Goal: Information Seeking & Learning: Learn about a topic

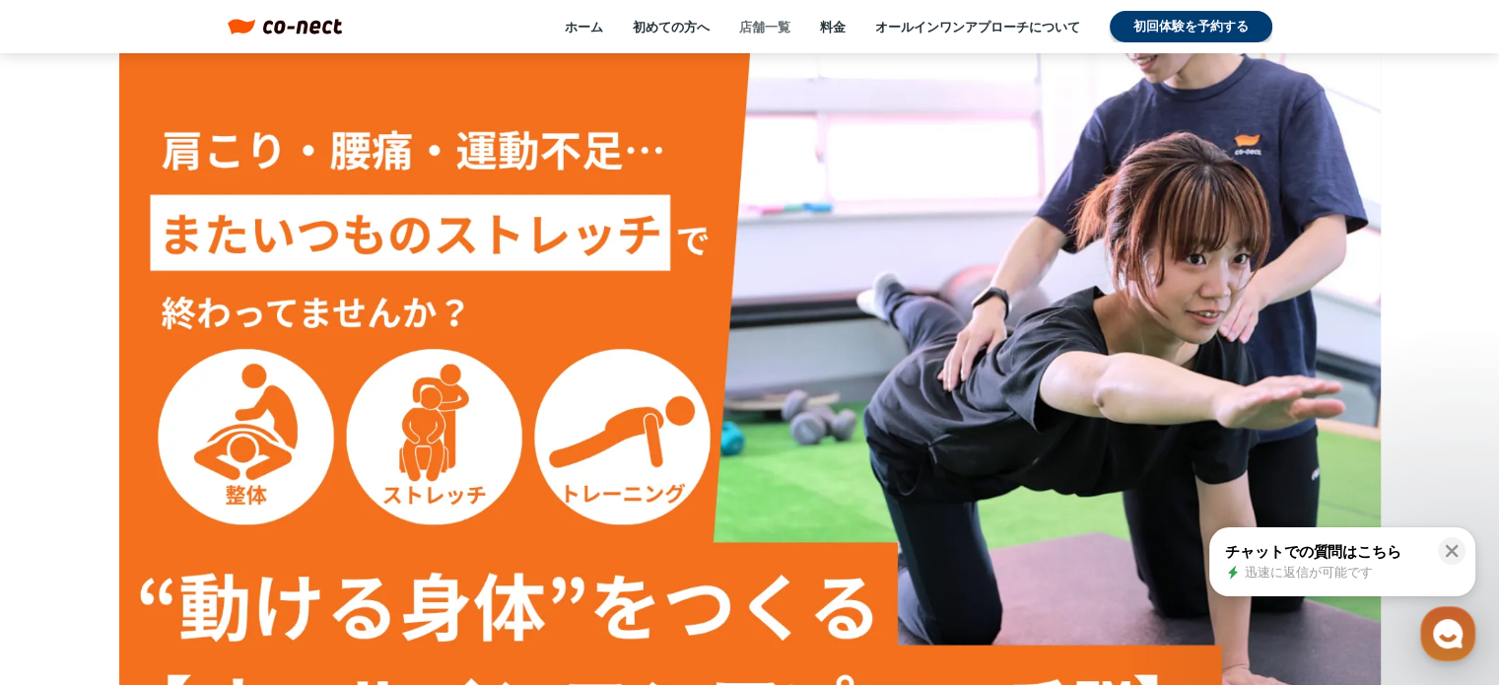
click at [761, 28] on link "店舗一覧" at bounding box center [764, 27] width 51 height 18
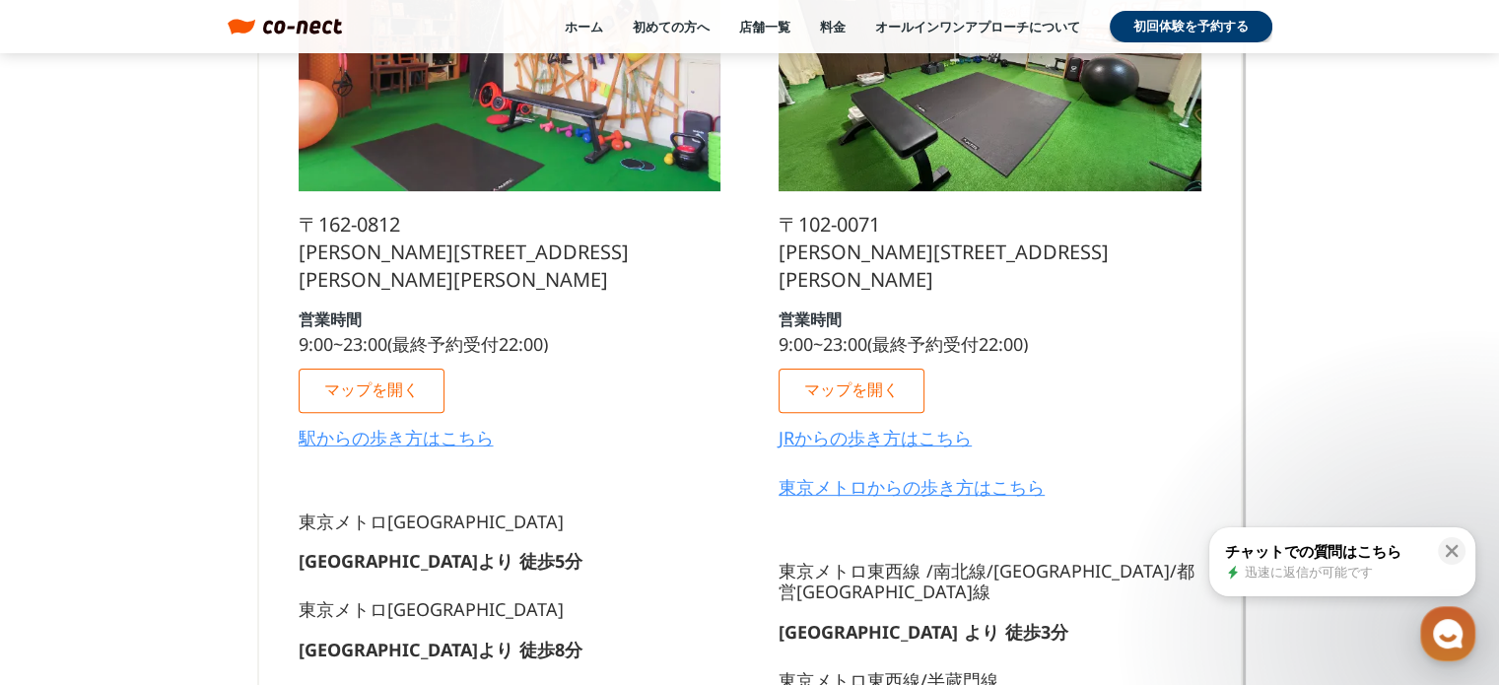
scroll to position [591, 0]
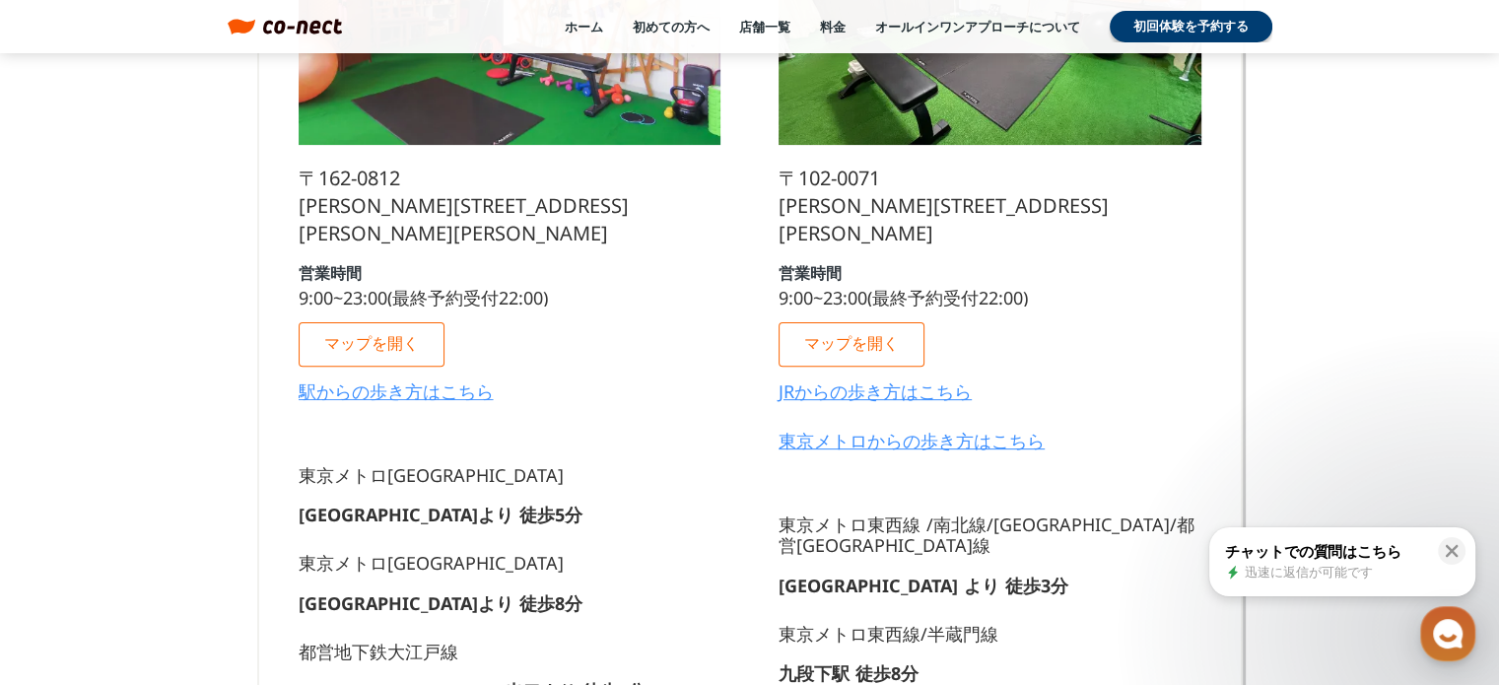
click at [843, 338] on p "マップを開く" at bounding box center [851, 343] width 95 height 17
click at [416, 335] on p "マップを開く" at bounding box center [371, 343] width 95 height 17
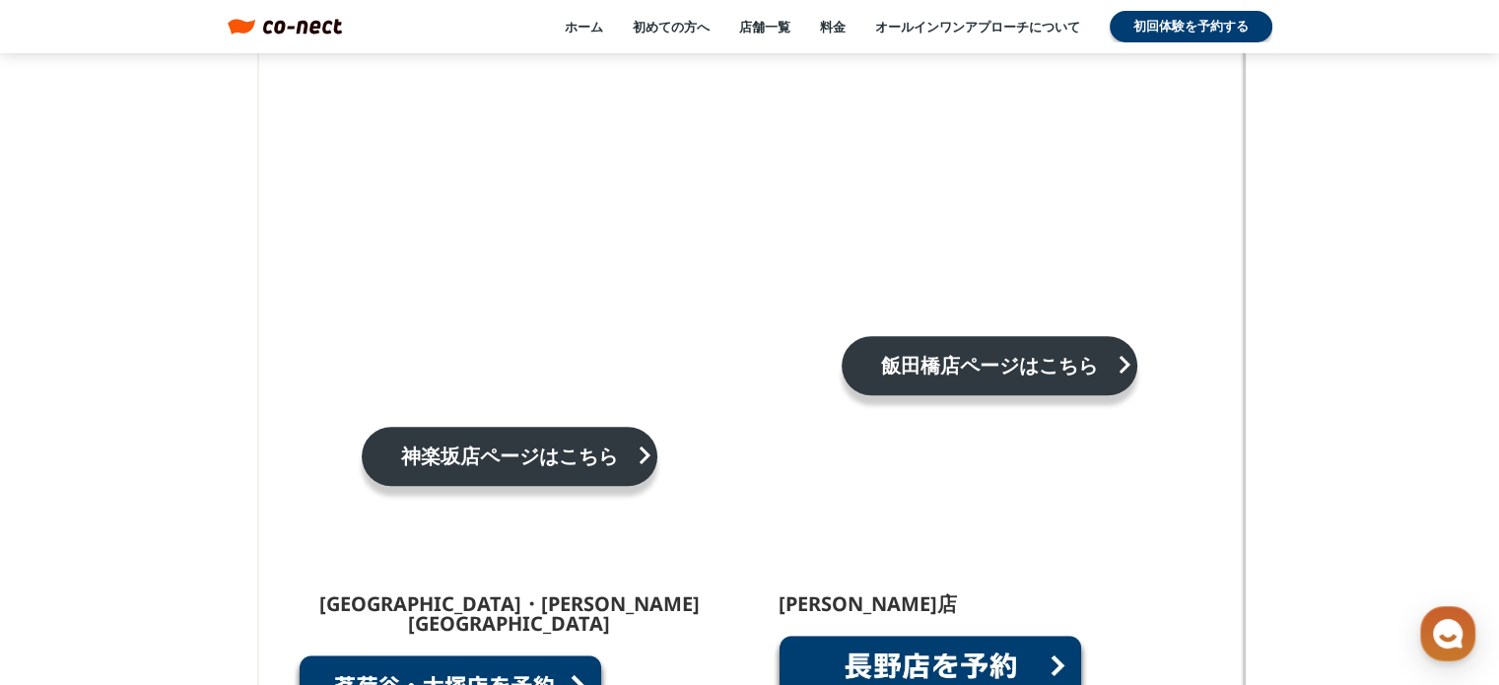
scroll to position [1478, 0]
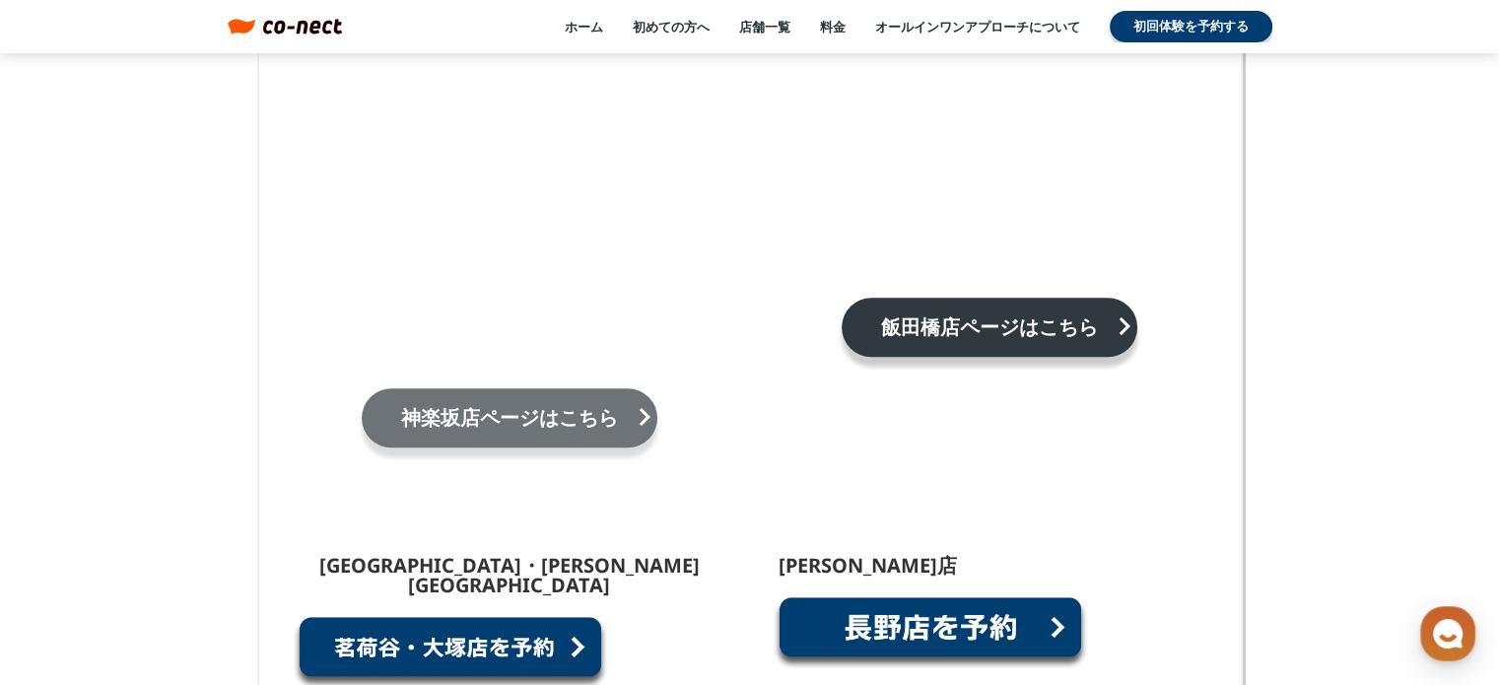
click at [484, 408] on p "神楽坂店ページはこちら" at bounding box center [509, 418] width 256 height 20
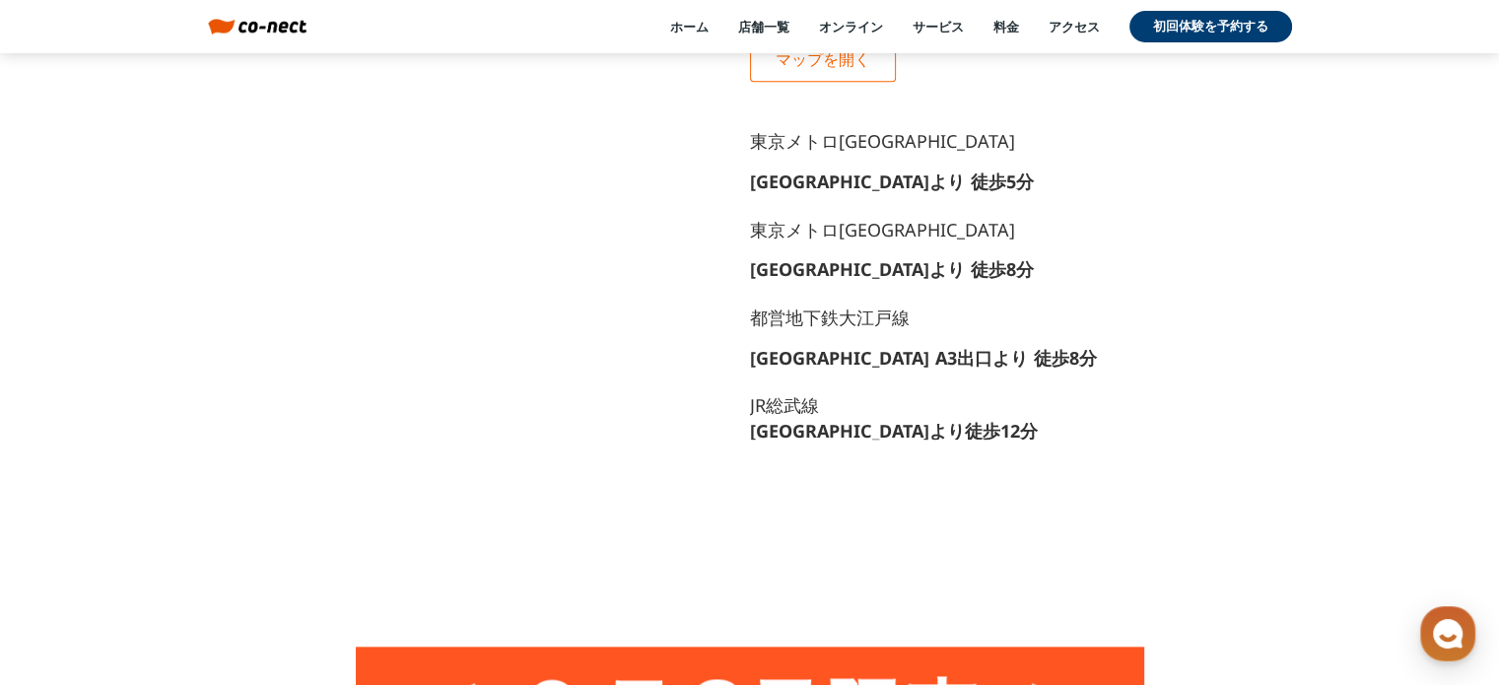
scroll to position [1872, 0]
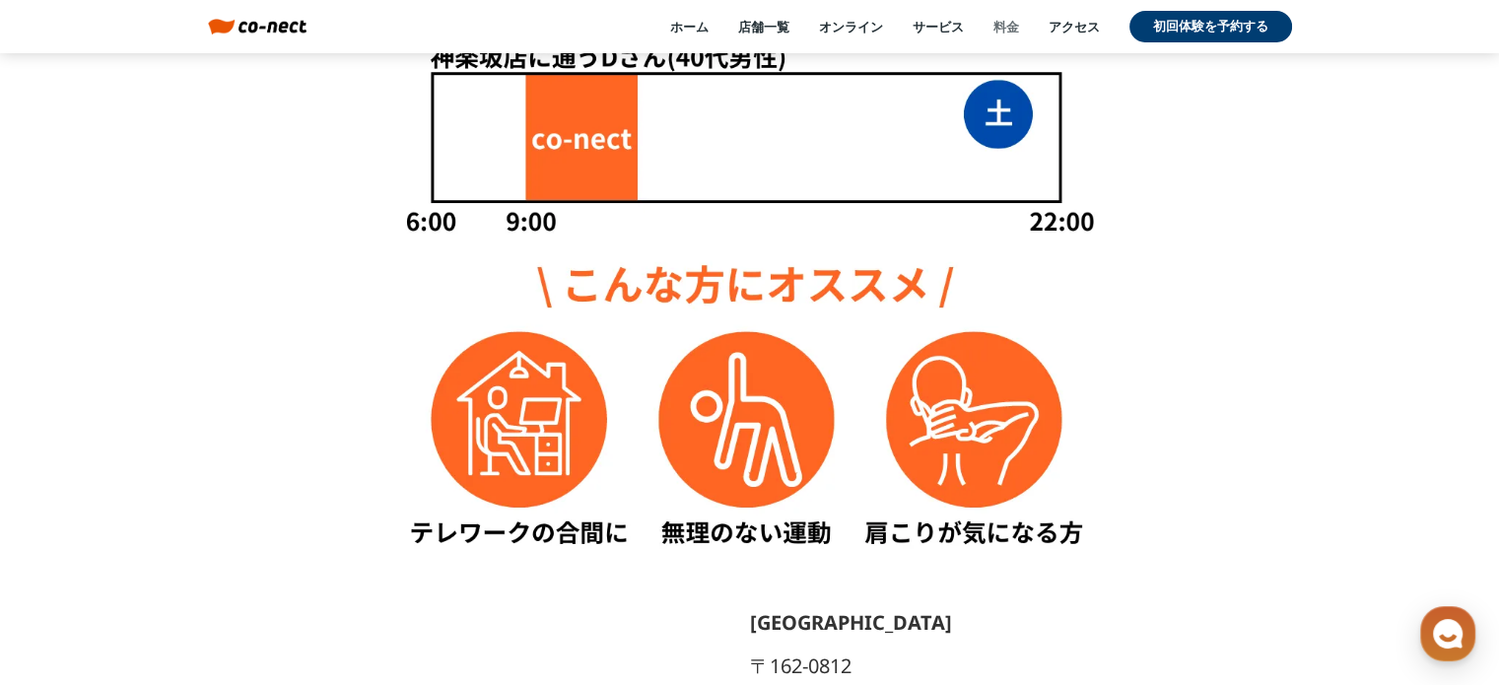
click at [1012, 34] on link "料金" at bounding box center [1006, 27] width 26 height 18
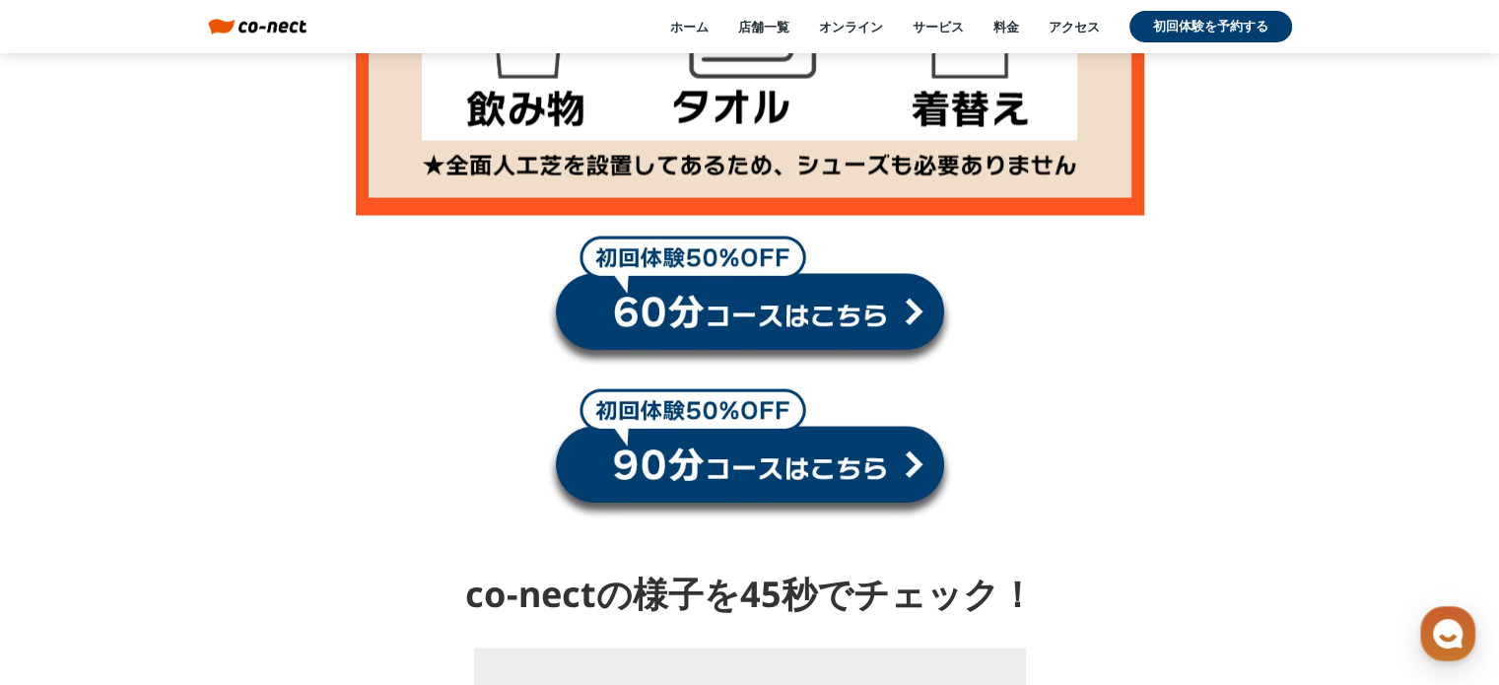
scroll to position [3904, 0]
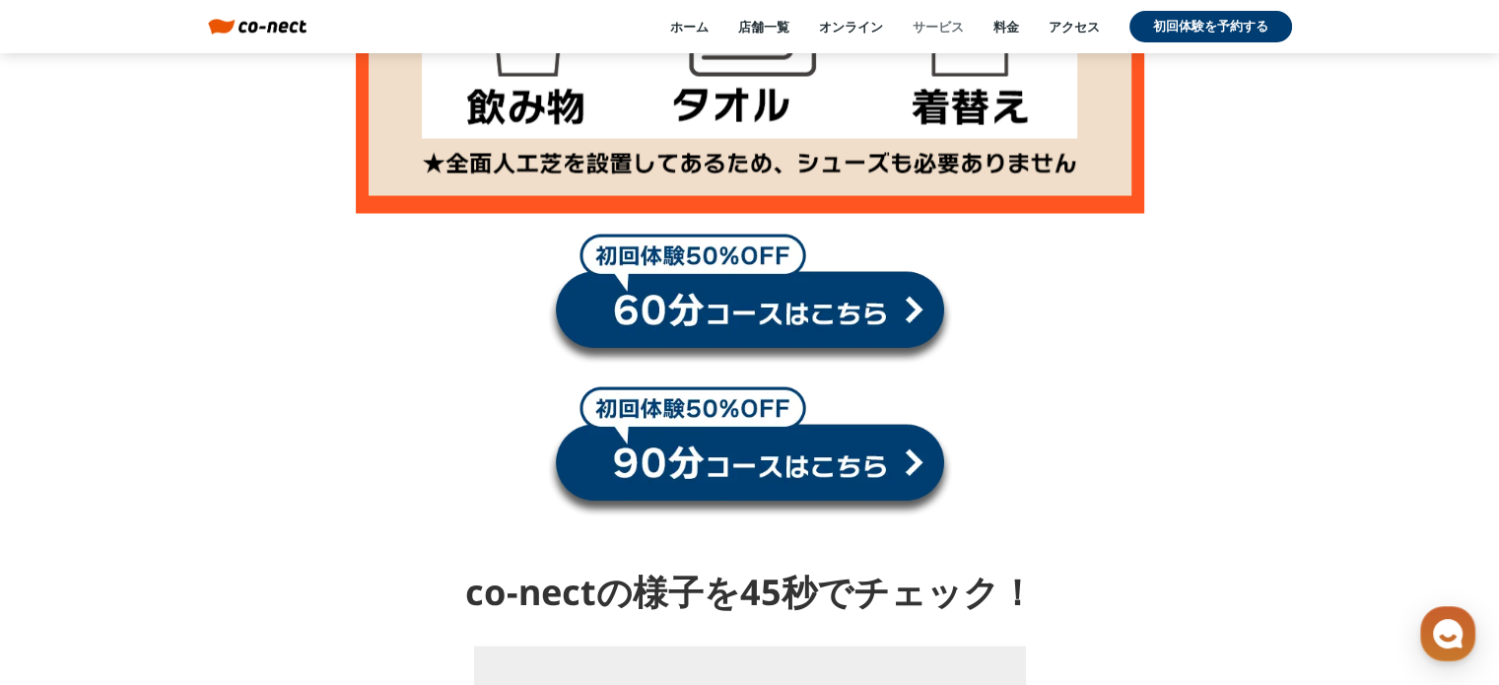
click at [946, 27] on link "サービス" at bounding box center [938, 27] width 51 height 18
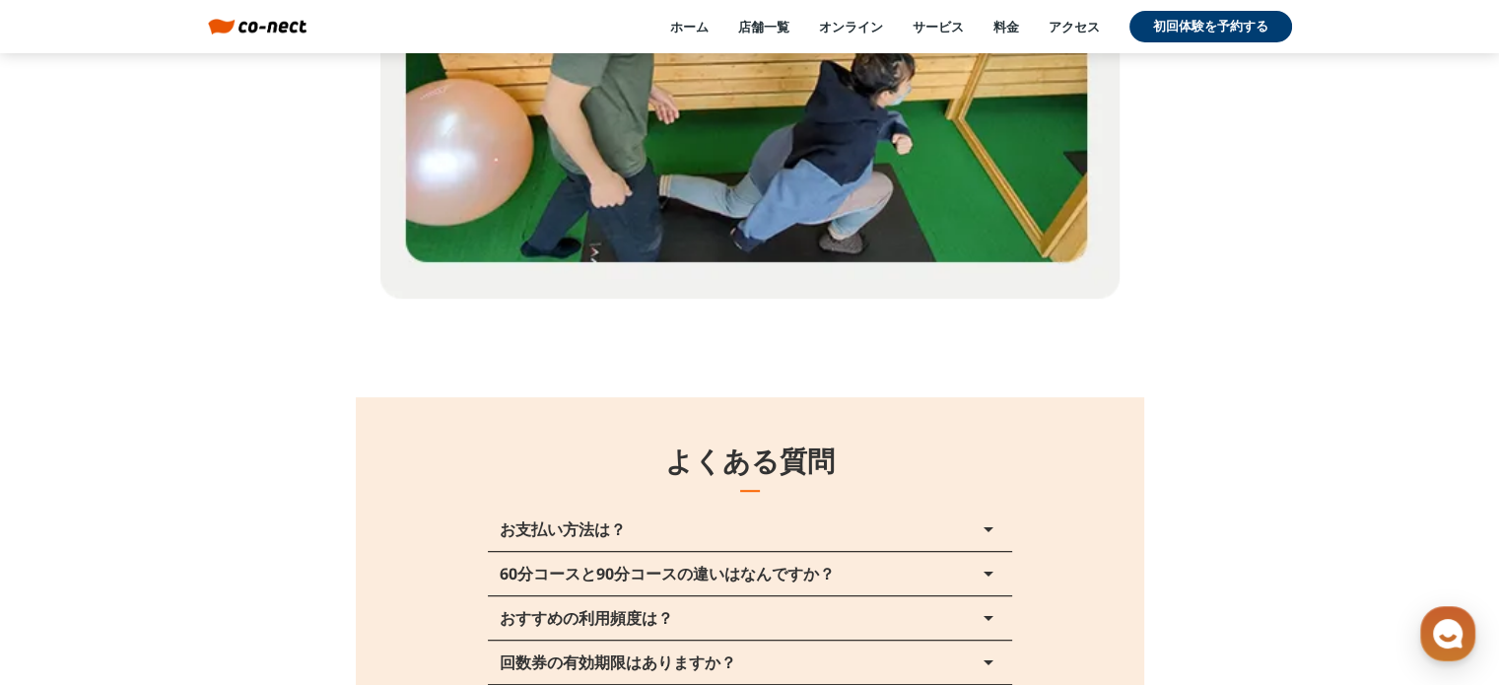
scroll to position [23756, 0]
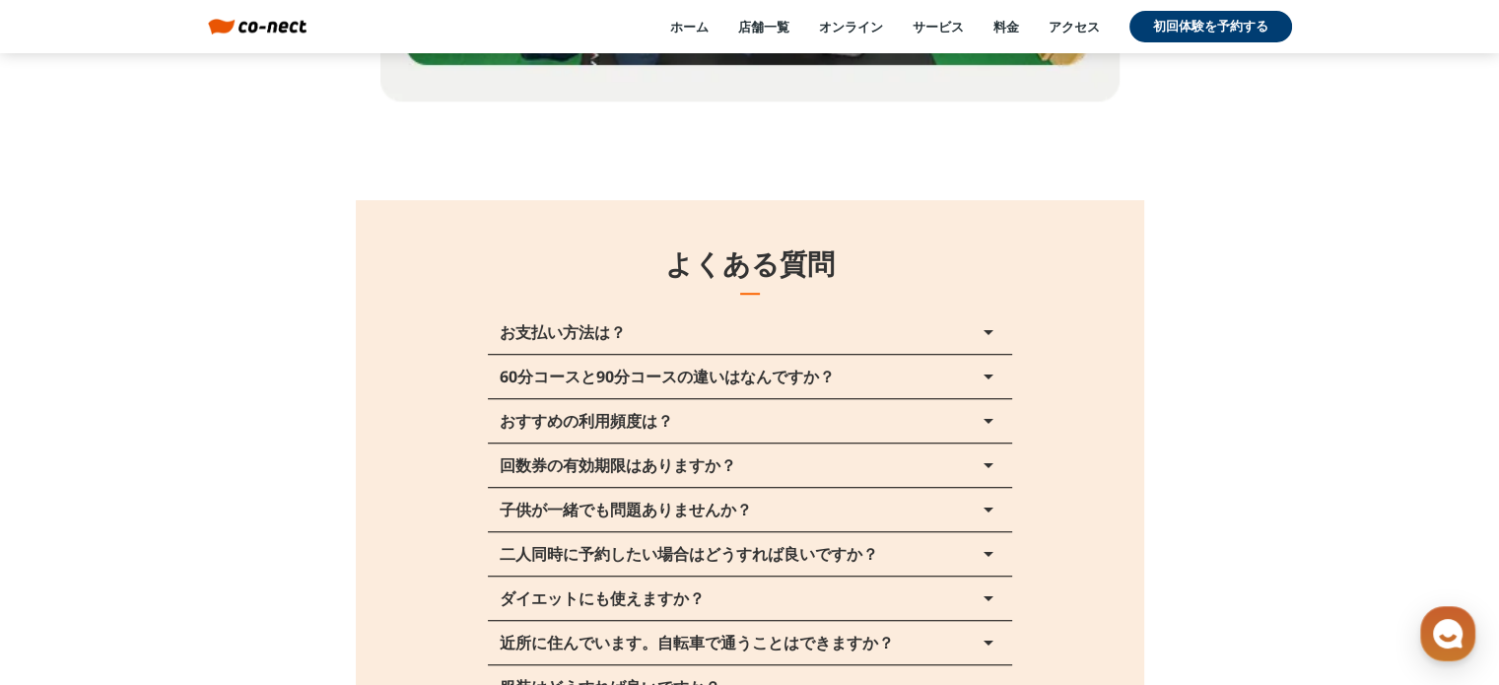
click at [871, 355] on button "60分コースと90分コースの違いはなんですか？ arrow_drop_up" at bounding box center [750, 376] width 524 height 43
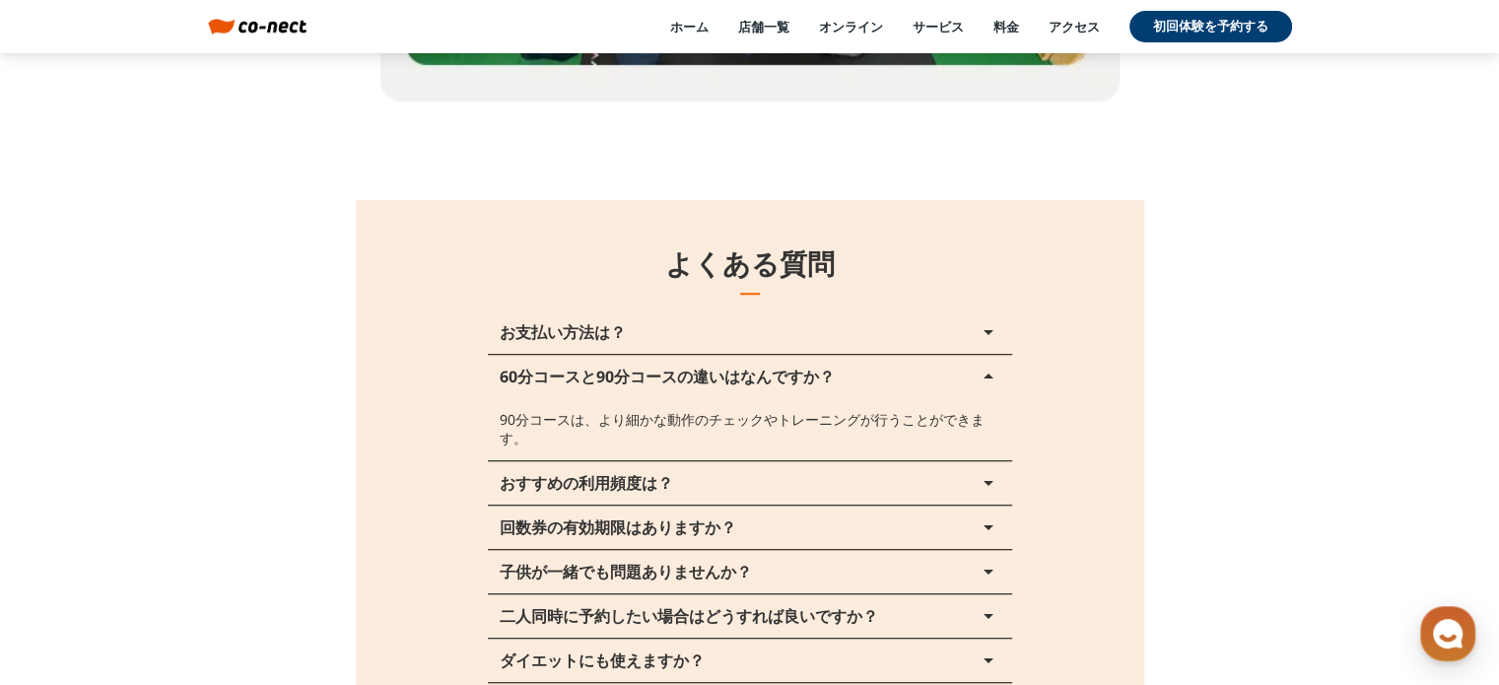
click at [871, 355] on button "60分コースと90分コースの違いはなんですか？ arrow_drop_up" at bounding box center [750, 376] width 524 height 43
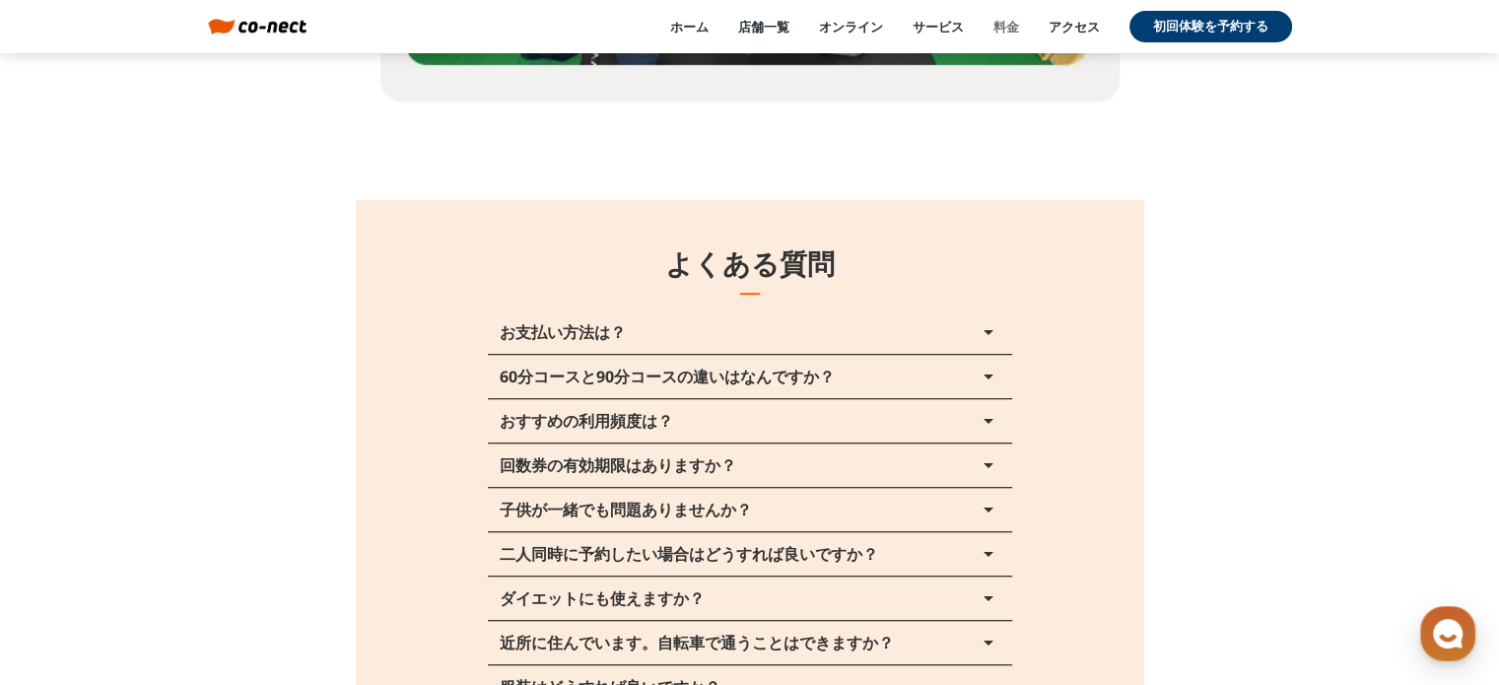
click at [994, 33] on link "料金" at bounding box center [1006, 27] width 26 height 18
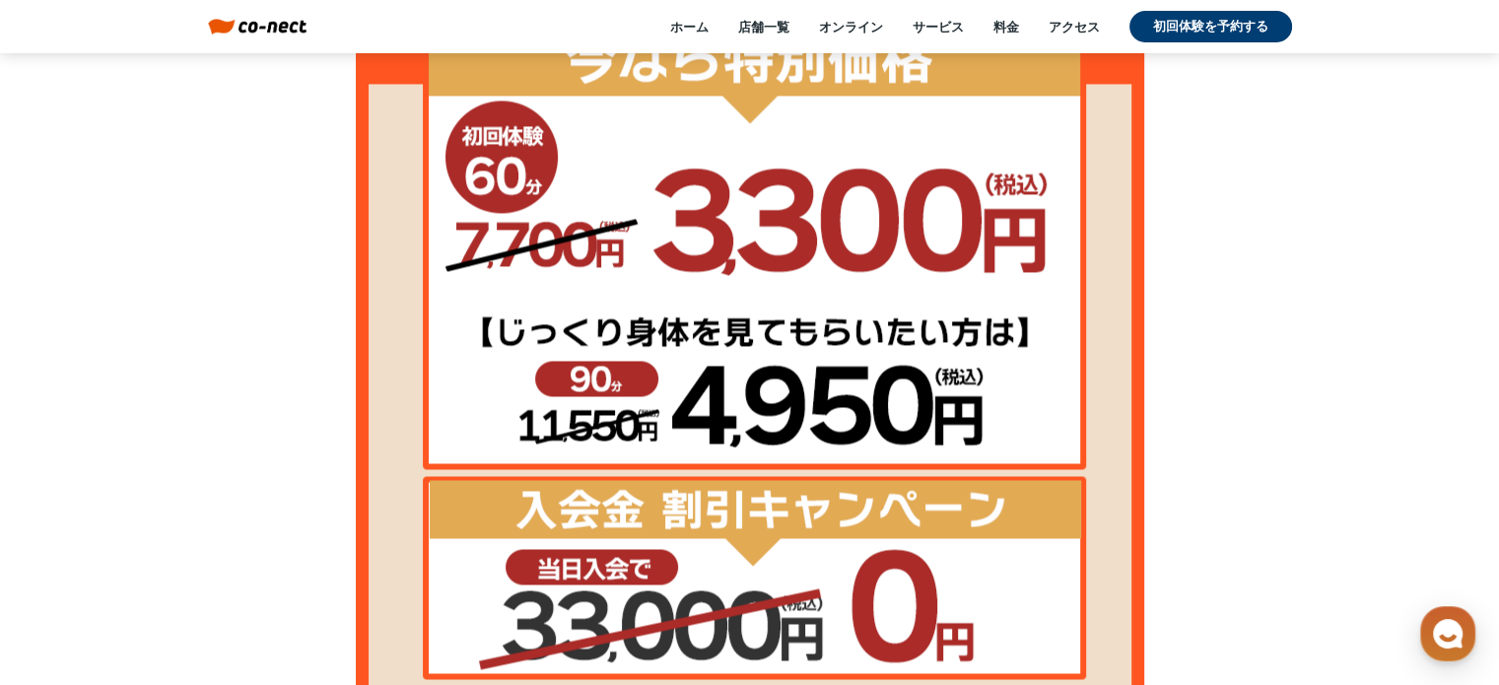
scroll to position [2820, 0]
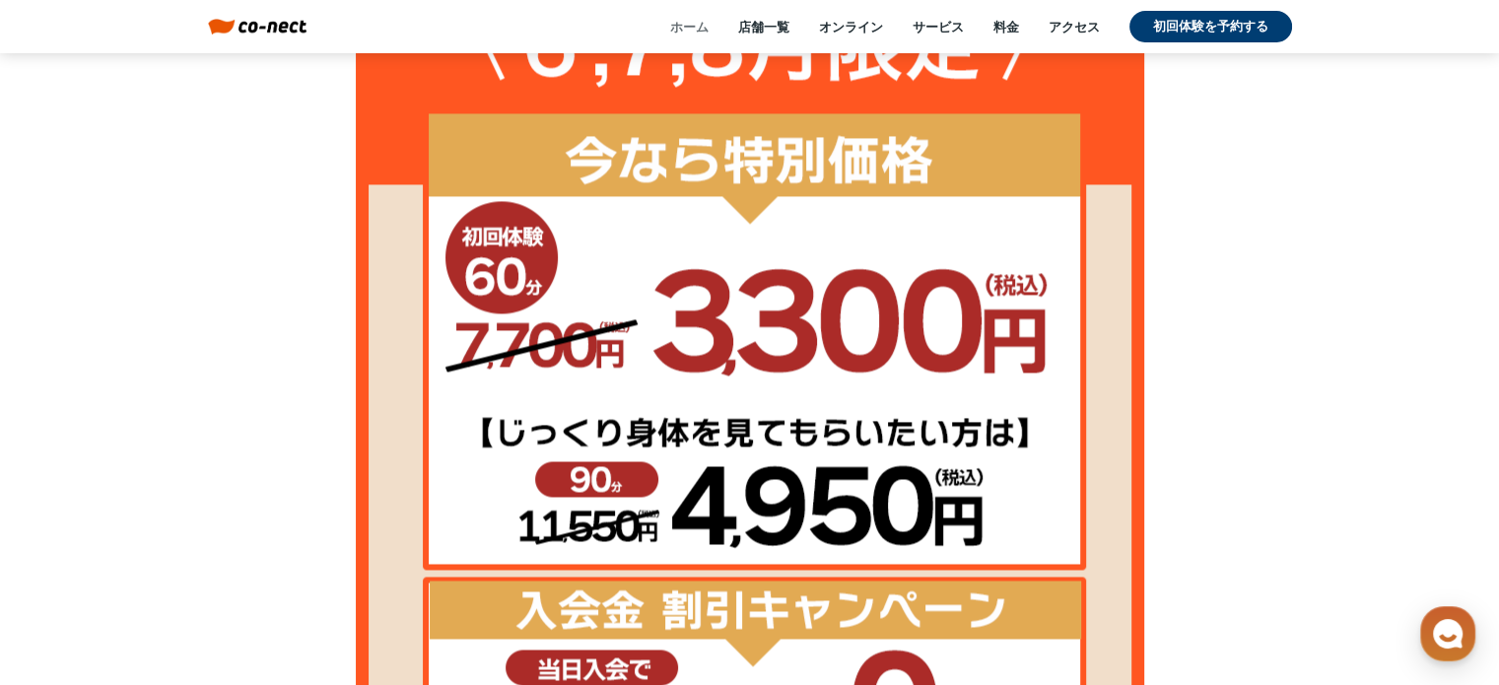
click at [688, 23] on link "ホーム" at bounding box center [689, 27] width 38 height 18
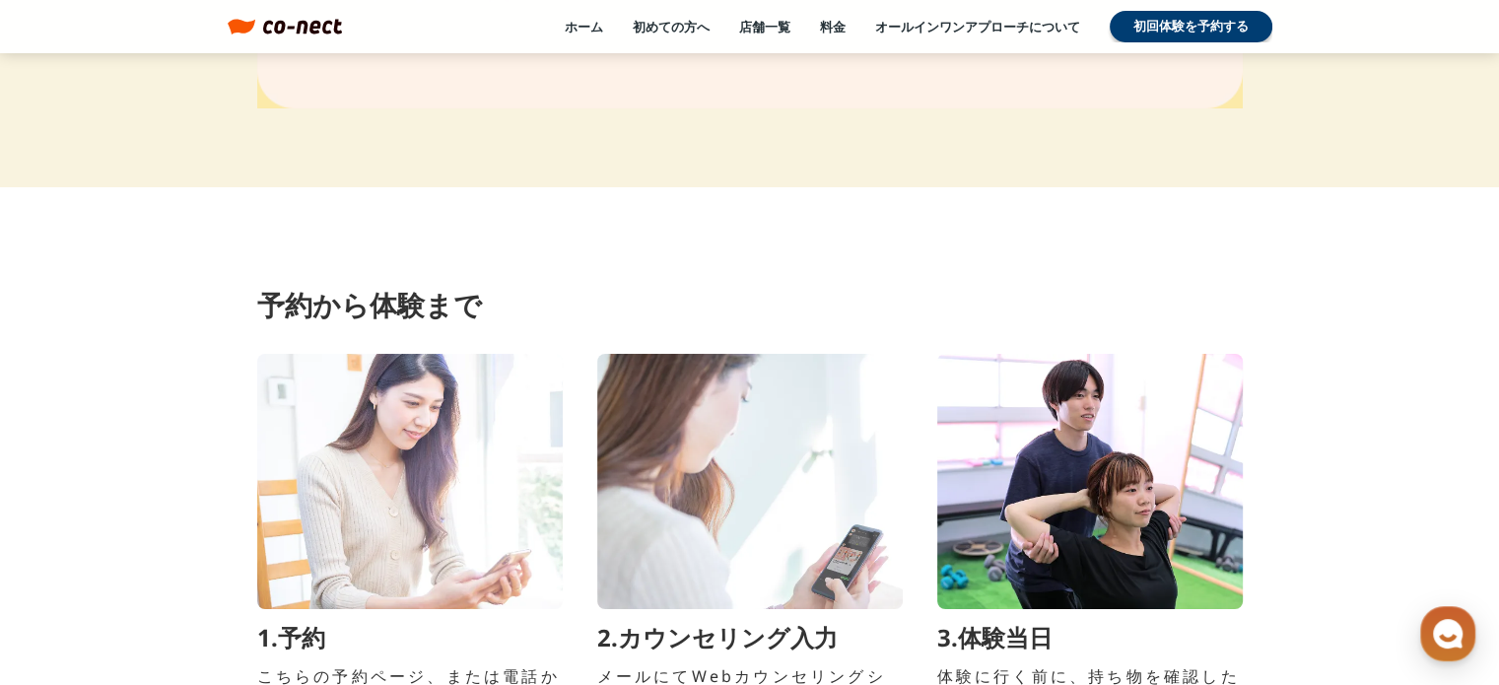
scroll to position [7095, 0]
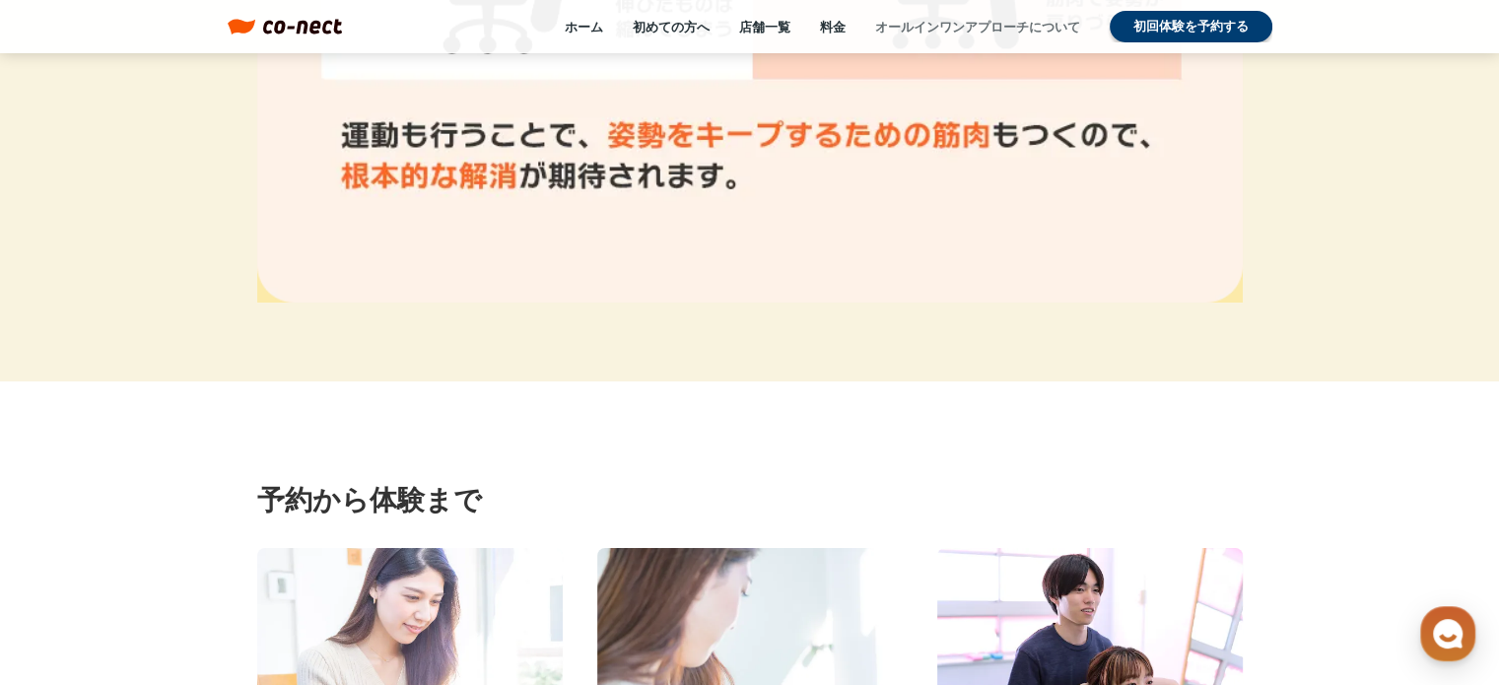
click at [962, 31] on link "オールインワンアプローチについて" at bounding box center [977, 27] width 205 height 18
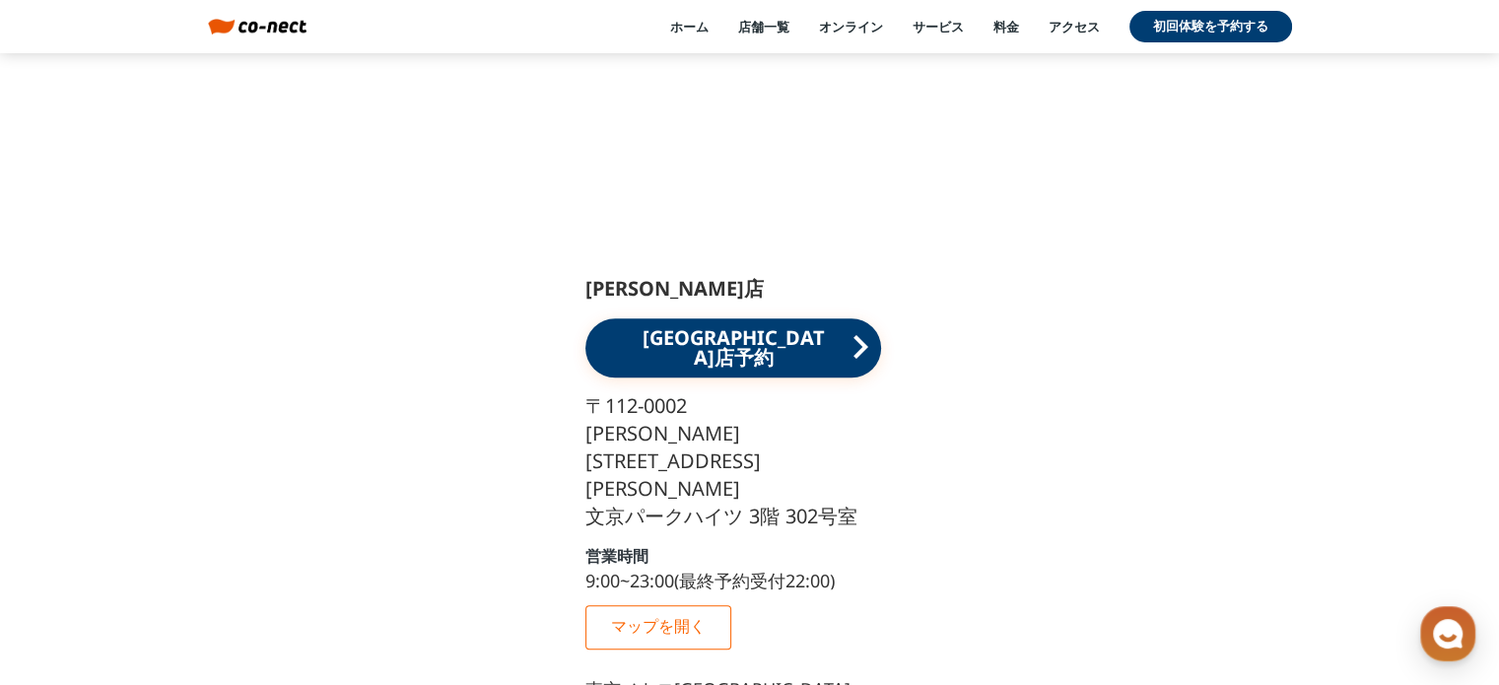
scroll to position [24273, 0]
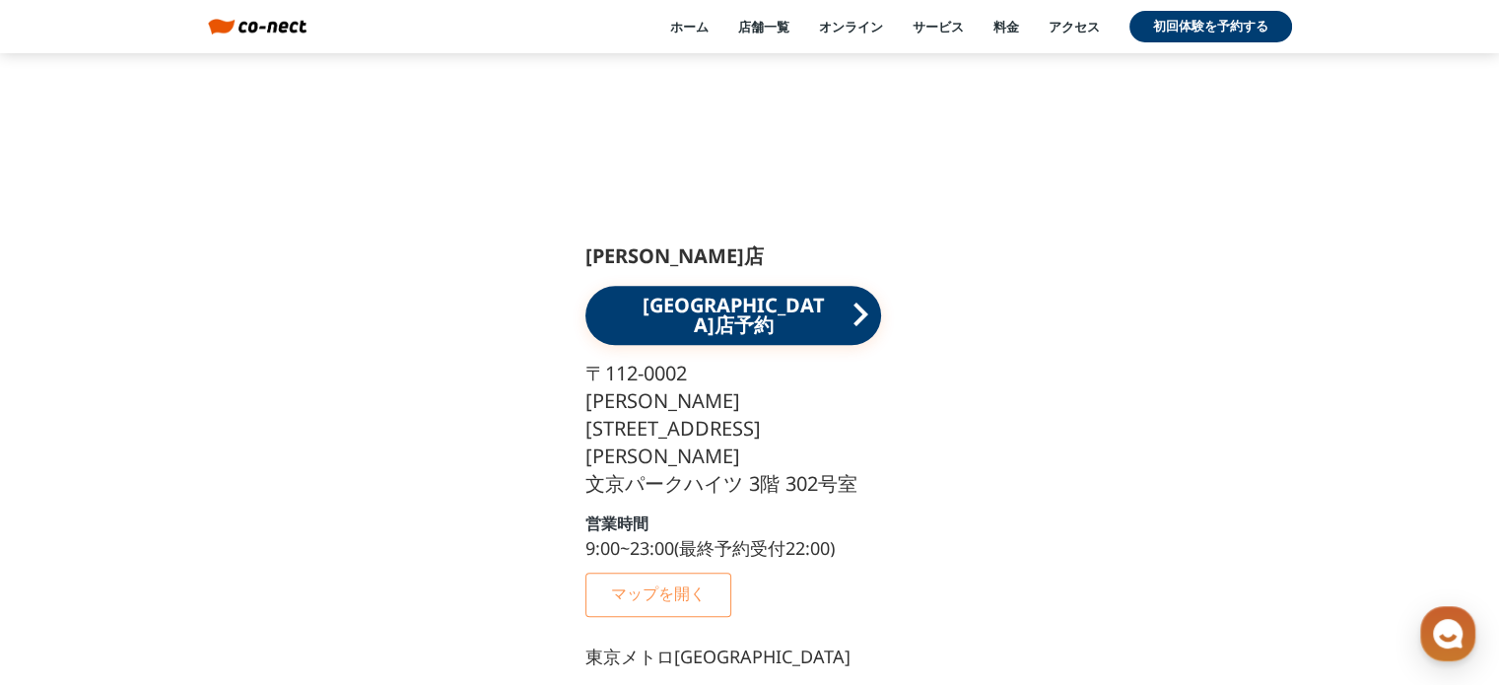
click at [670, 573] on link "マップを開く" at bounding box center [658, 595] width 146 height 44
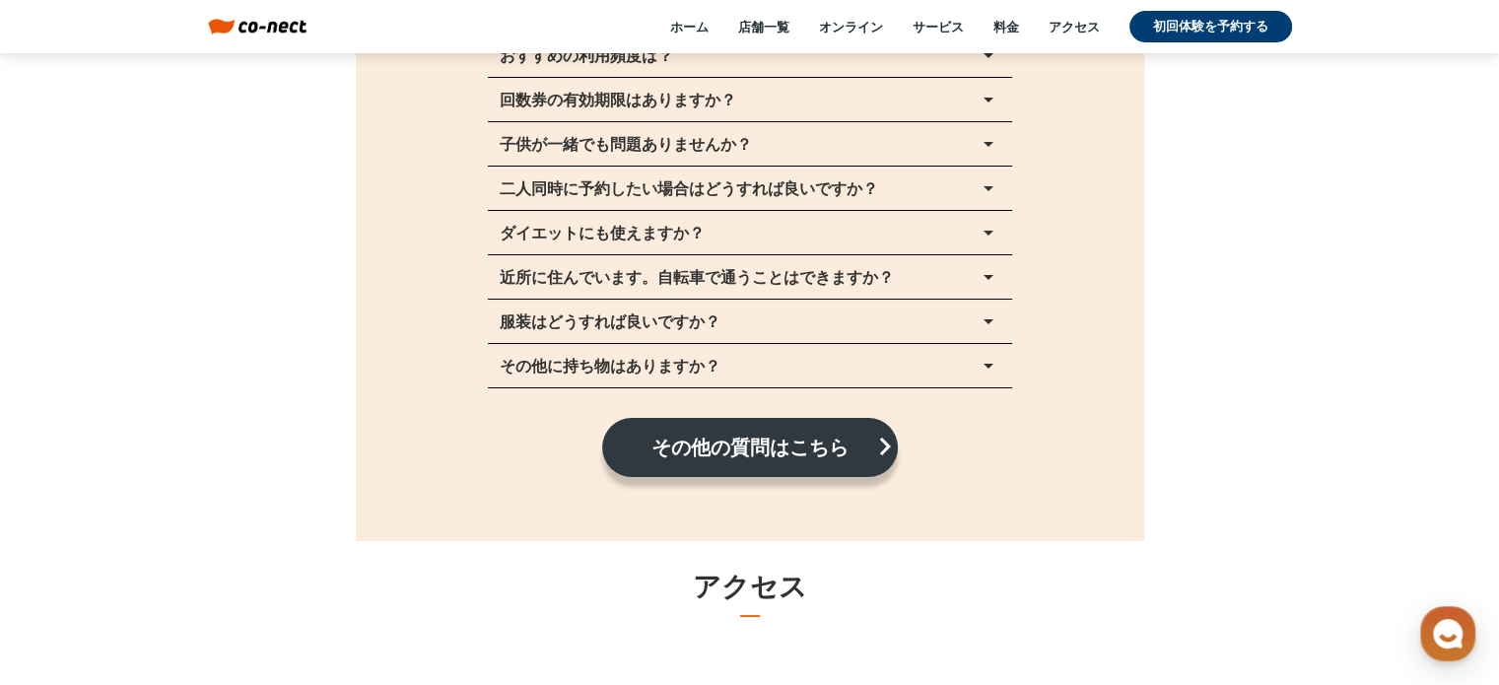
scroll to position [22400, 0]
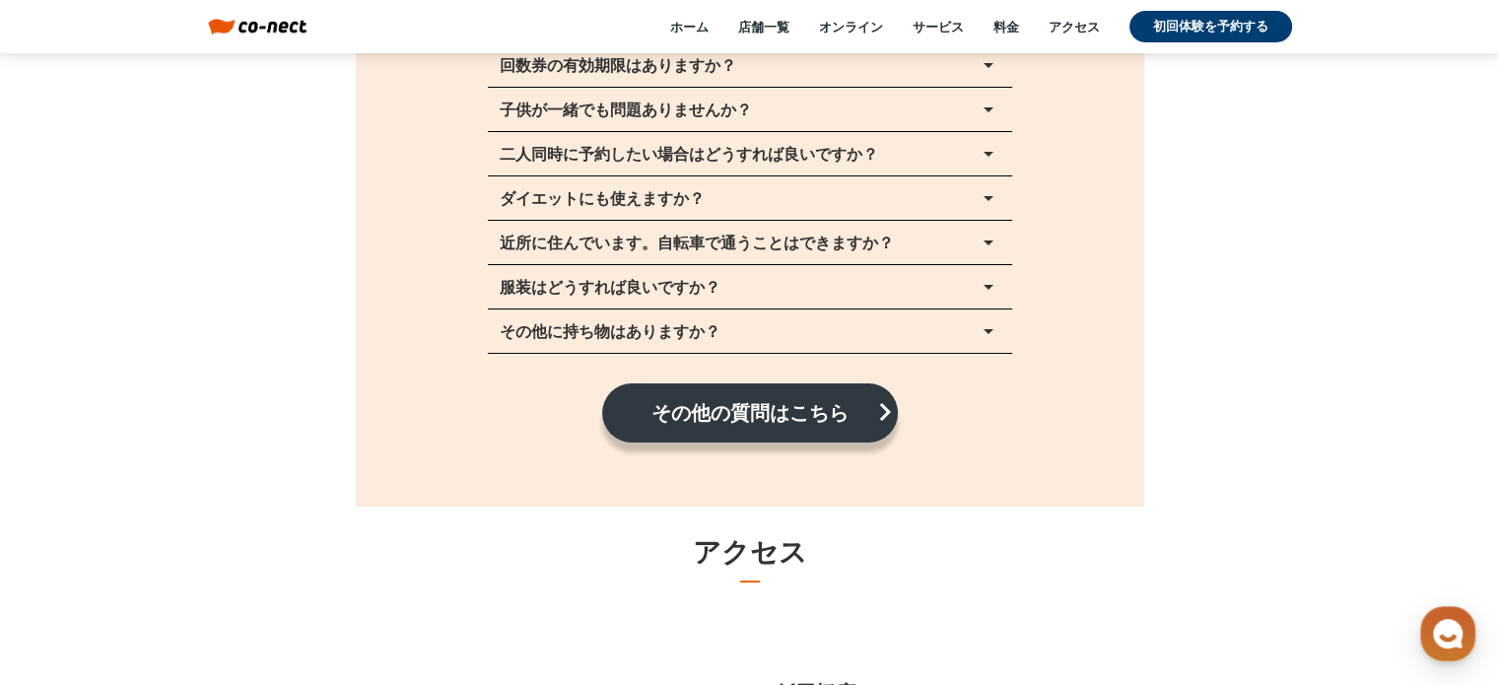
click at [623, 328] on p "その他に持ち物はありますか？" at bounding box center [610, 331] width 221 height 16
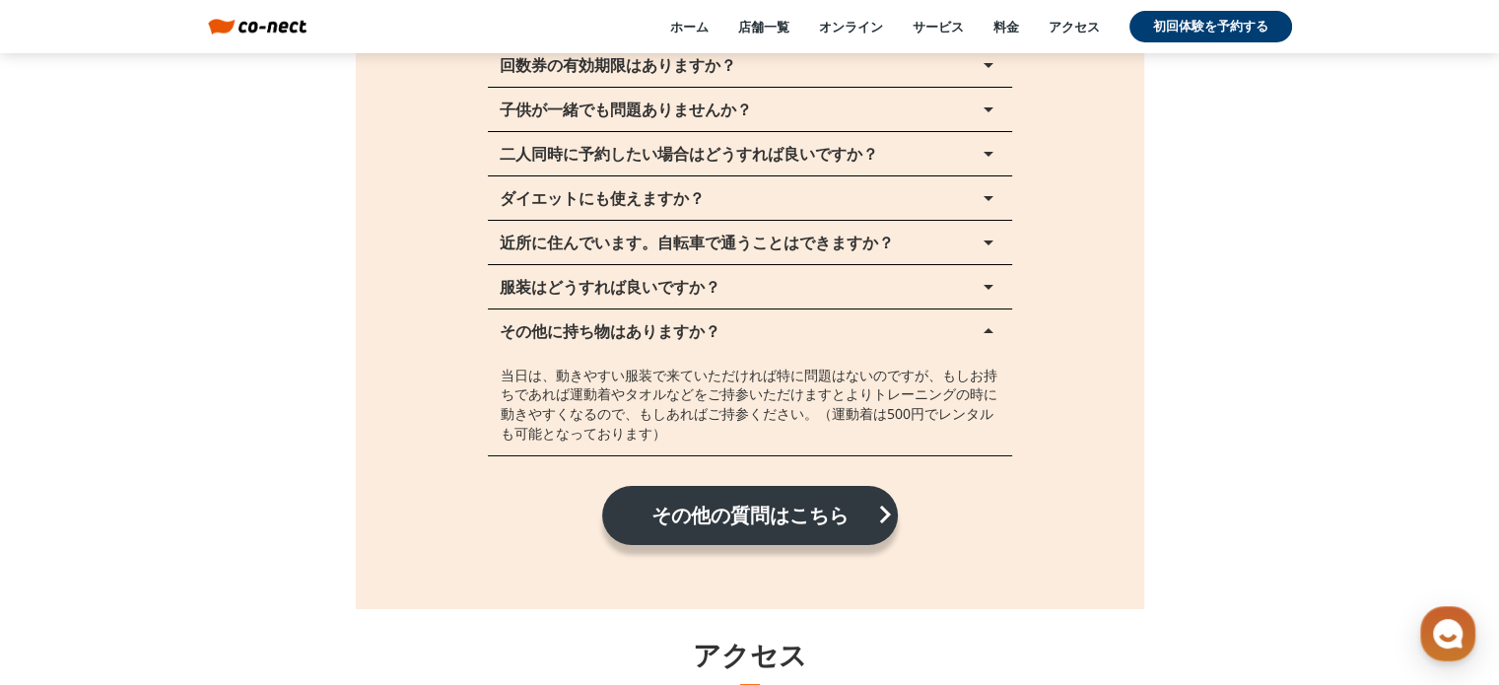
click at [662, 283] on p "服装はどうすれば良いですか？" at bounding box center [610, 287] width 221 height 16
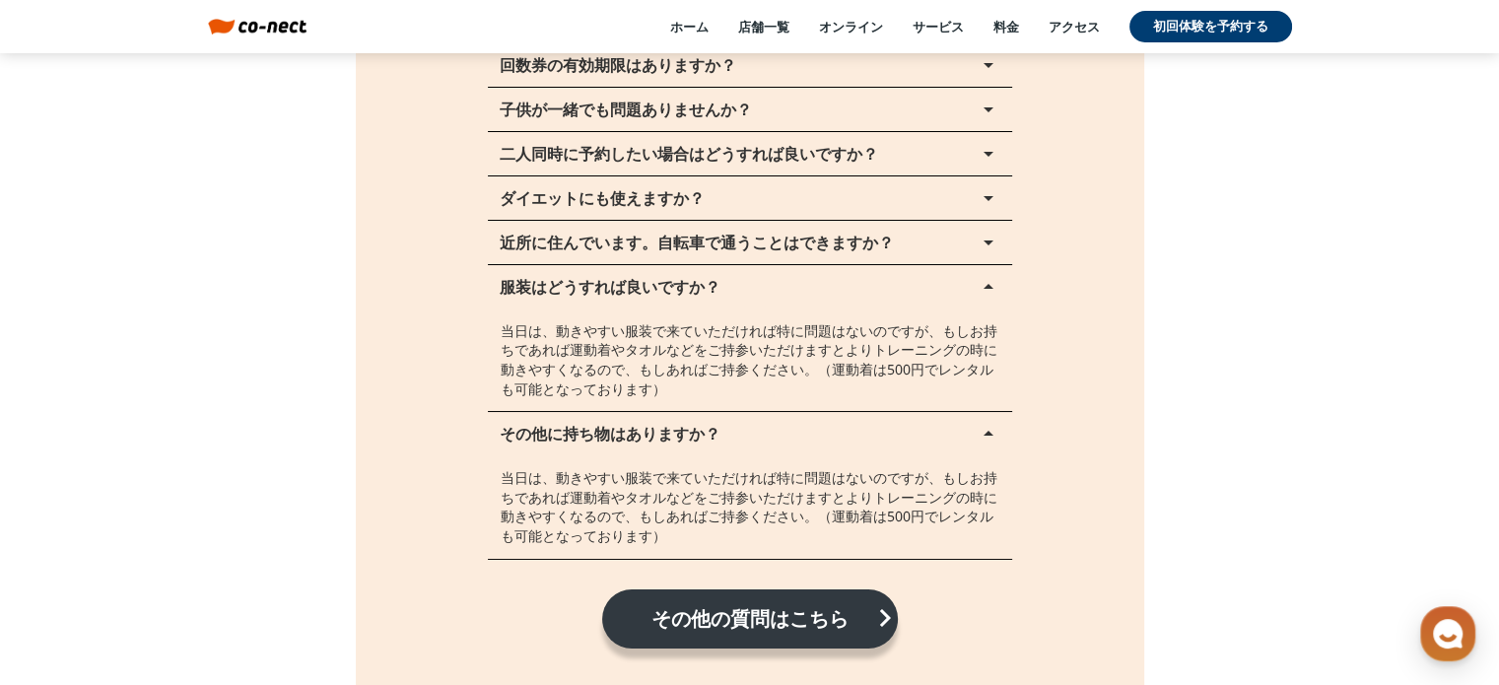
click at [729, 199] on button "ダイエットにも使えますか？ arrow_drop_up" at bounding box center [750, 197] width 524 height 43
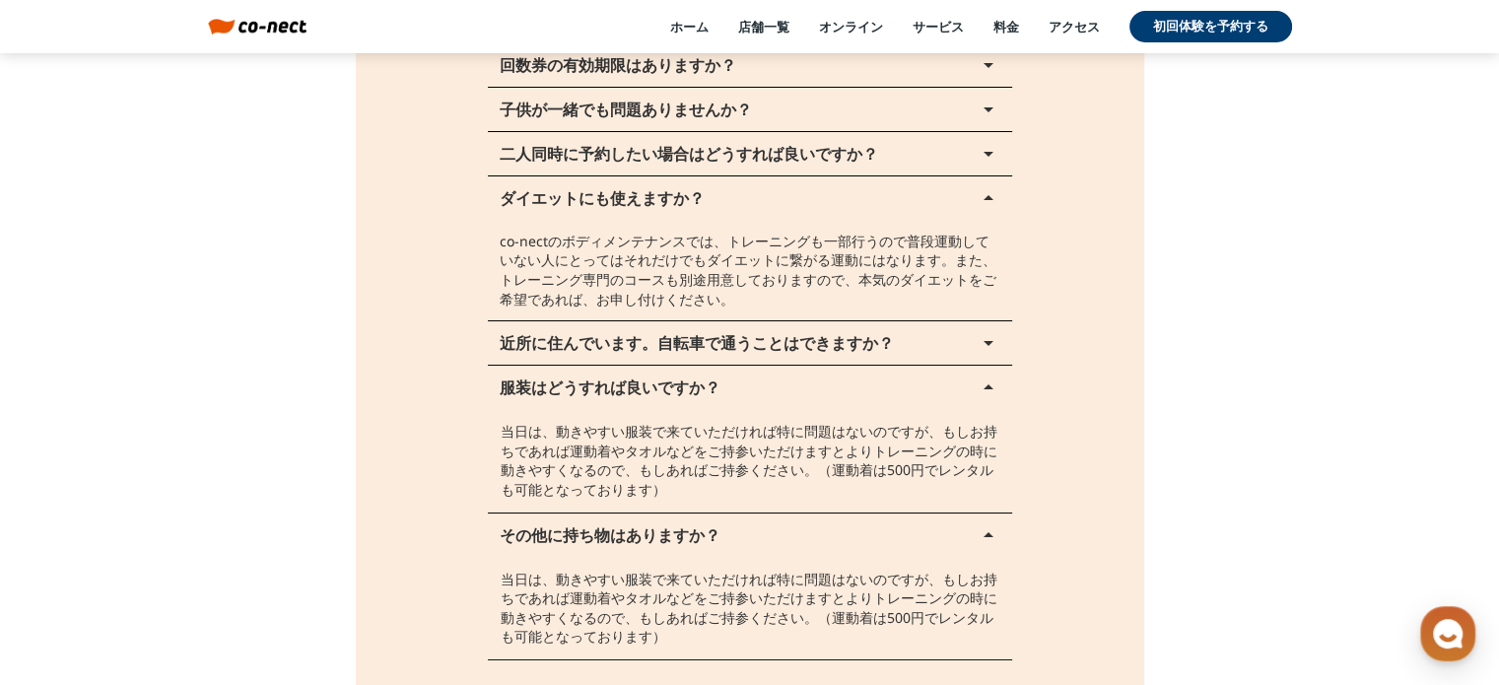
click at [733, 202] on button "ダイエットにも使えますか？ arrow_drop_up" at bounding box center [750, 197] width 524 height 43
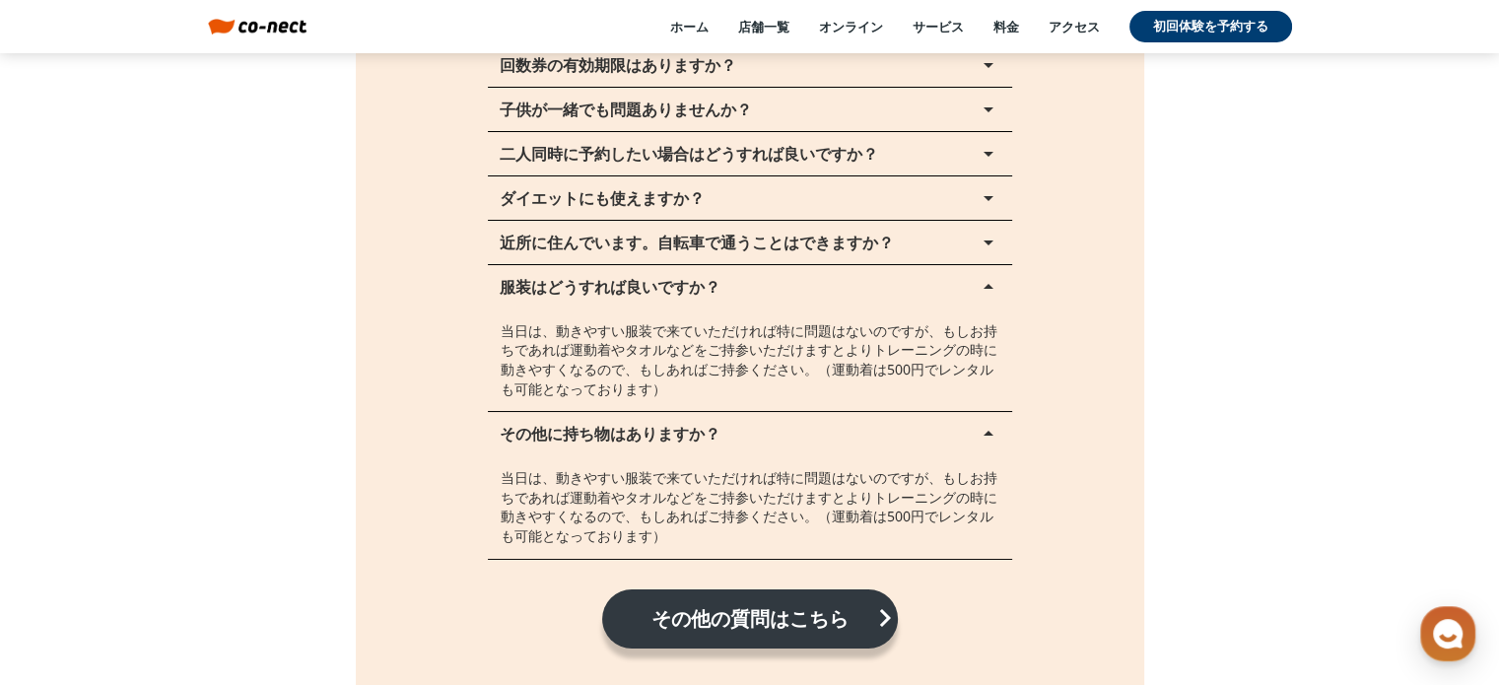
click at [733, 202] on button "ダイエットにも使えますか？ arrow_drop_up" at bounding box center [750, 197] width 524 height 43
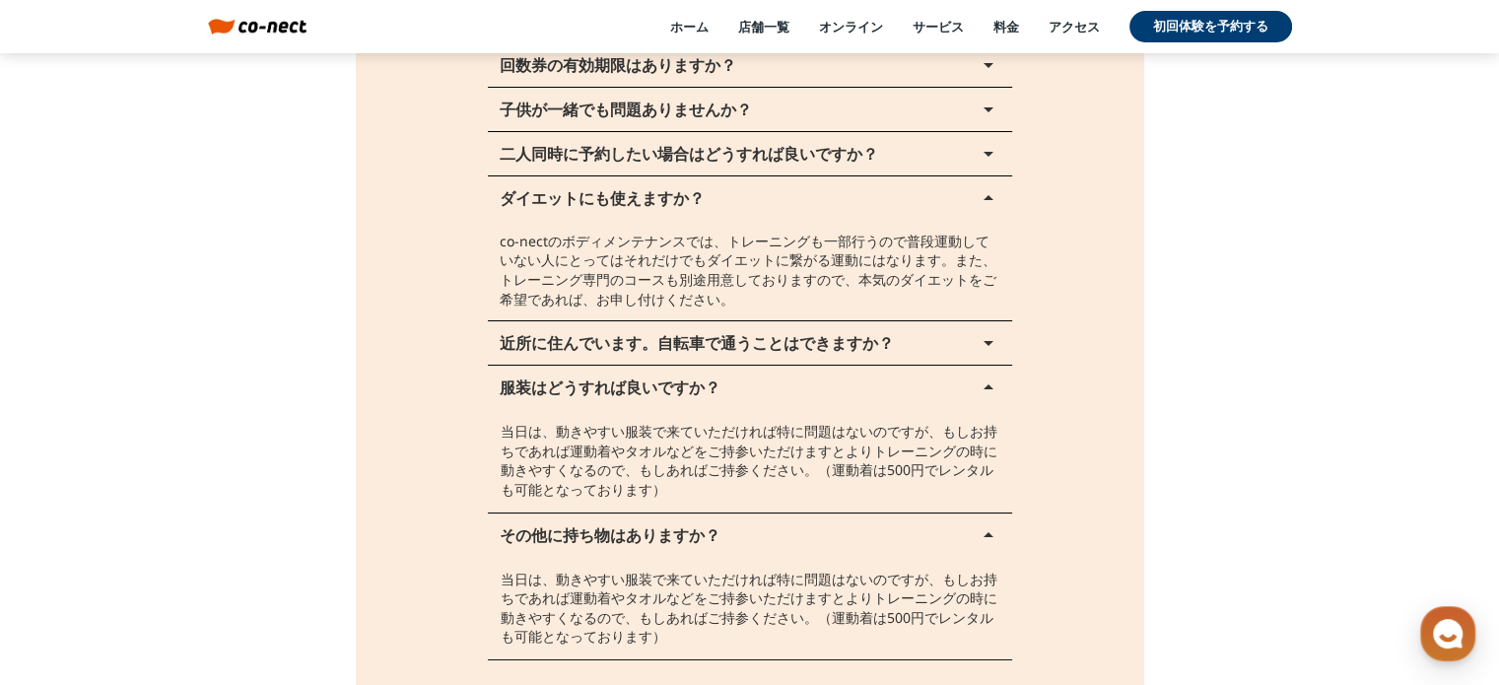
click at [699, 349] on p "近所に住んでいます。自転車で通うことはできますか？" at bounding box center [697, 343] width 394 height 16
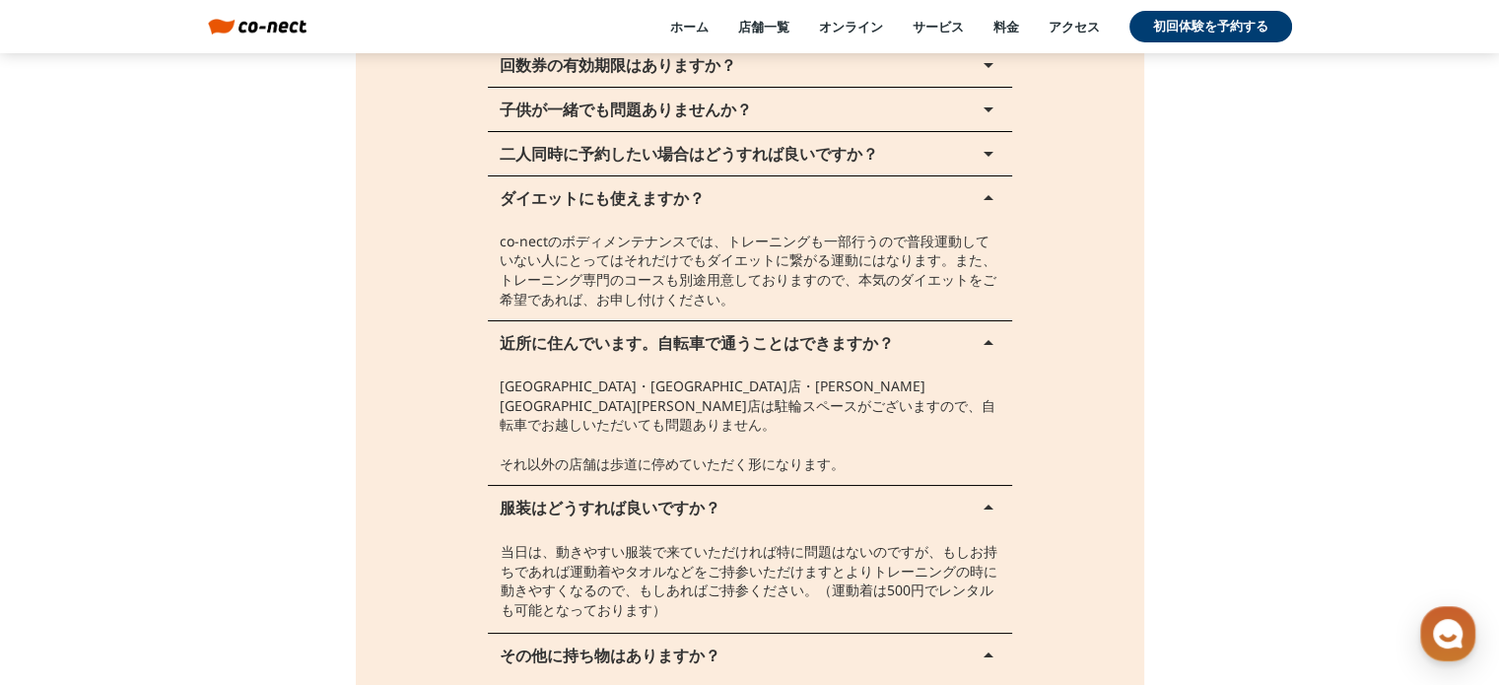
click at [705, 358] on button "近所に住んでいます。自転車で通うことはできますか？ arrow_drop_up" at bounding box center [750, 342] width 524 height 43
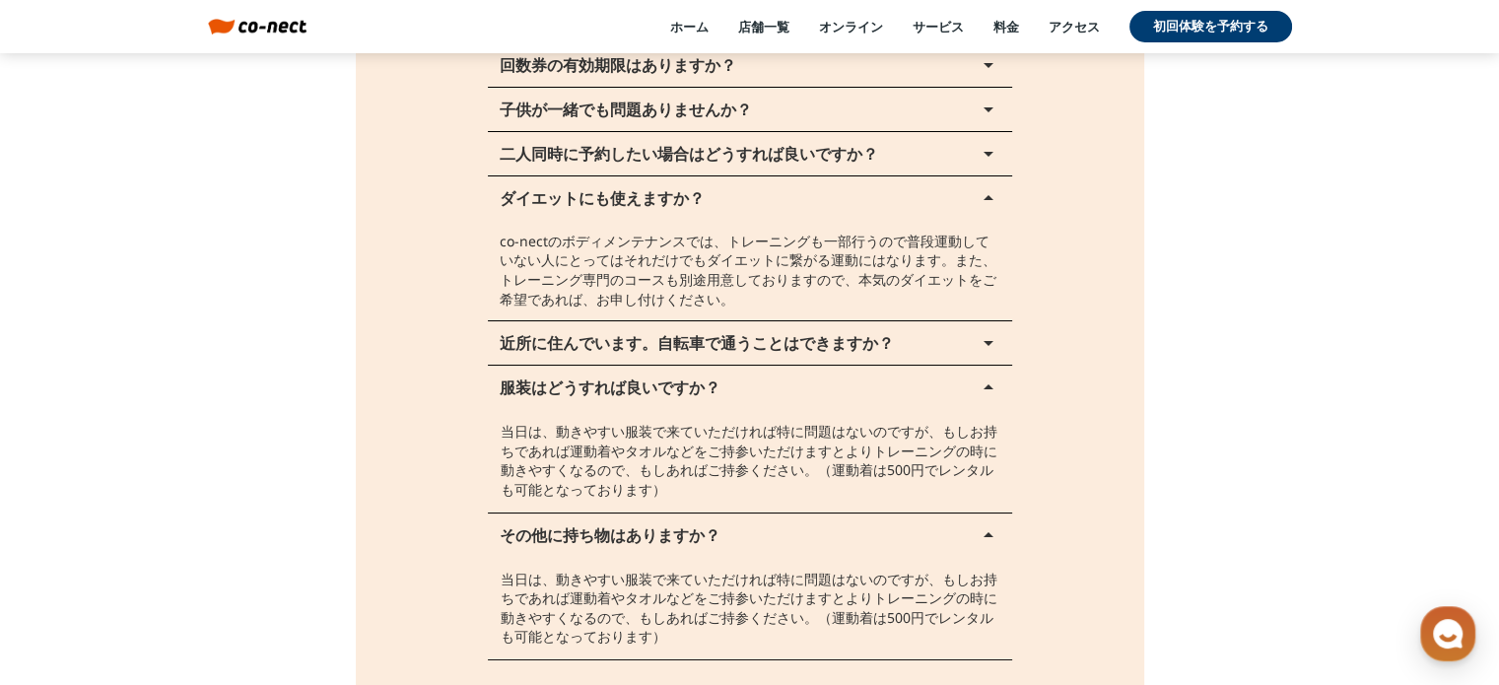
click at [705, 358] on button "近所に住んでいます。自転車で通うことはできますか？ arrow_drop_up" at bounding box center [750, 342] width 524 height 43
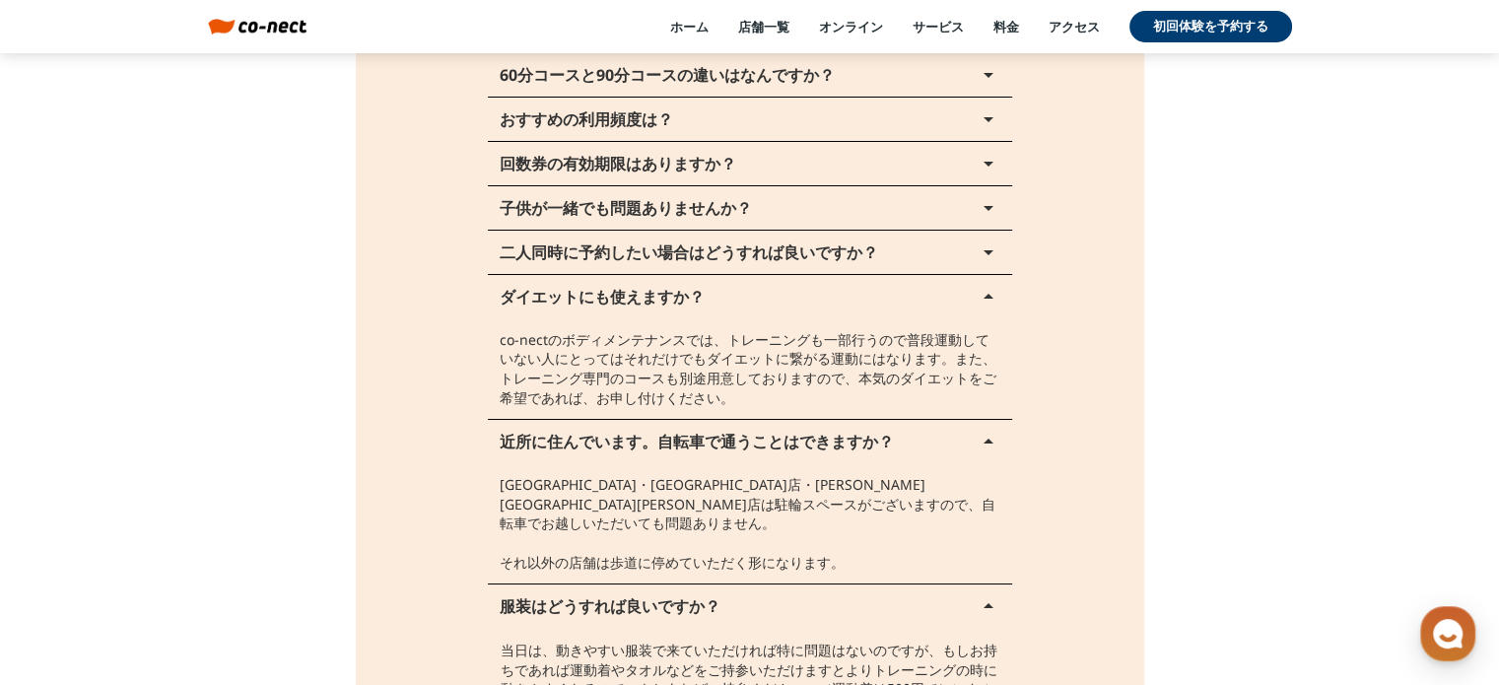
scroll to position [22203, 0]
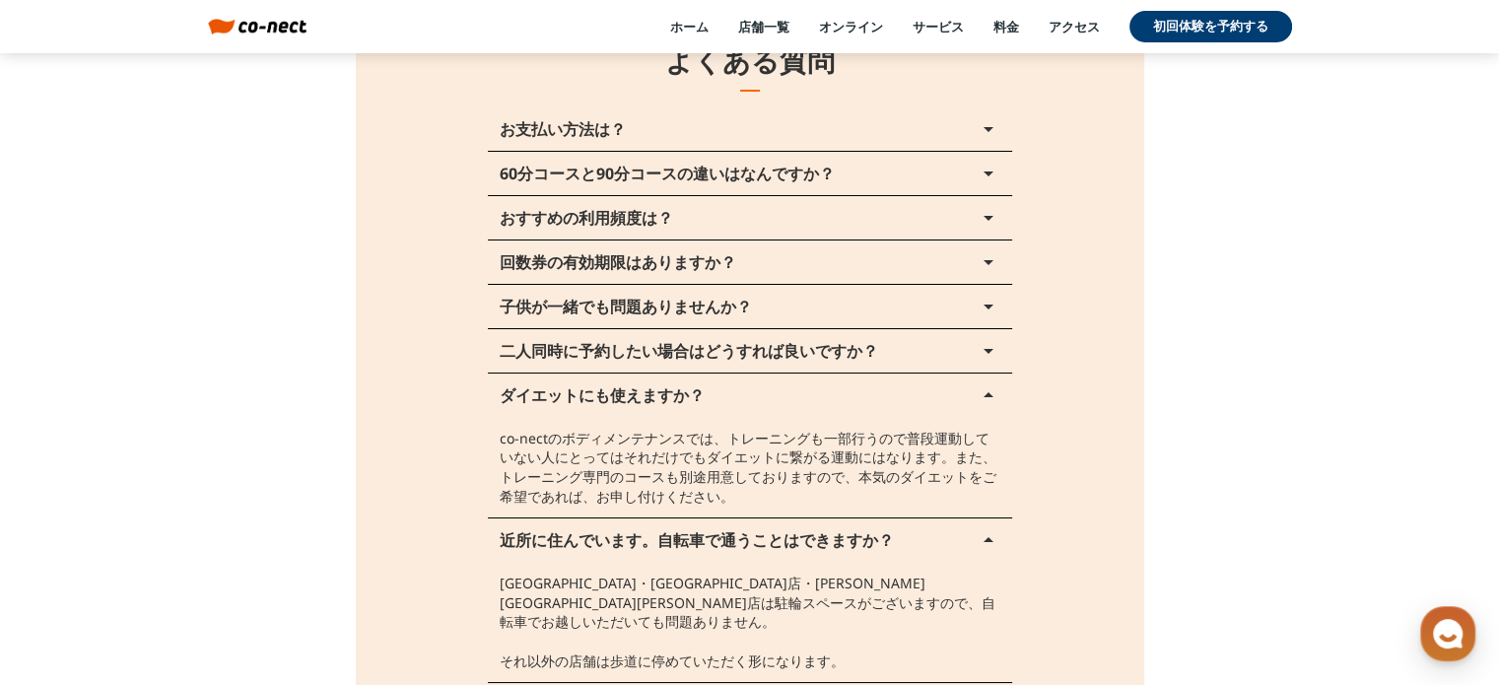
click at [718, 347] on p "二人同時に予約したい場合はどうすれば良いですか？" at bounding box center [689, 351] width 378 height 16
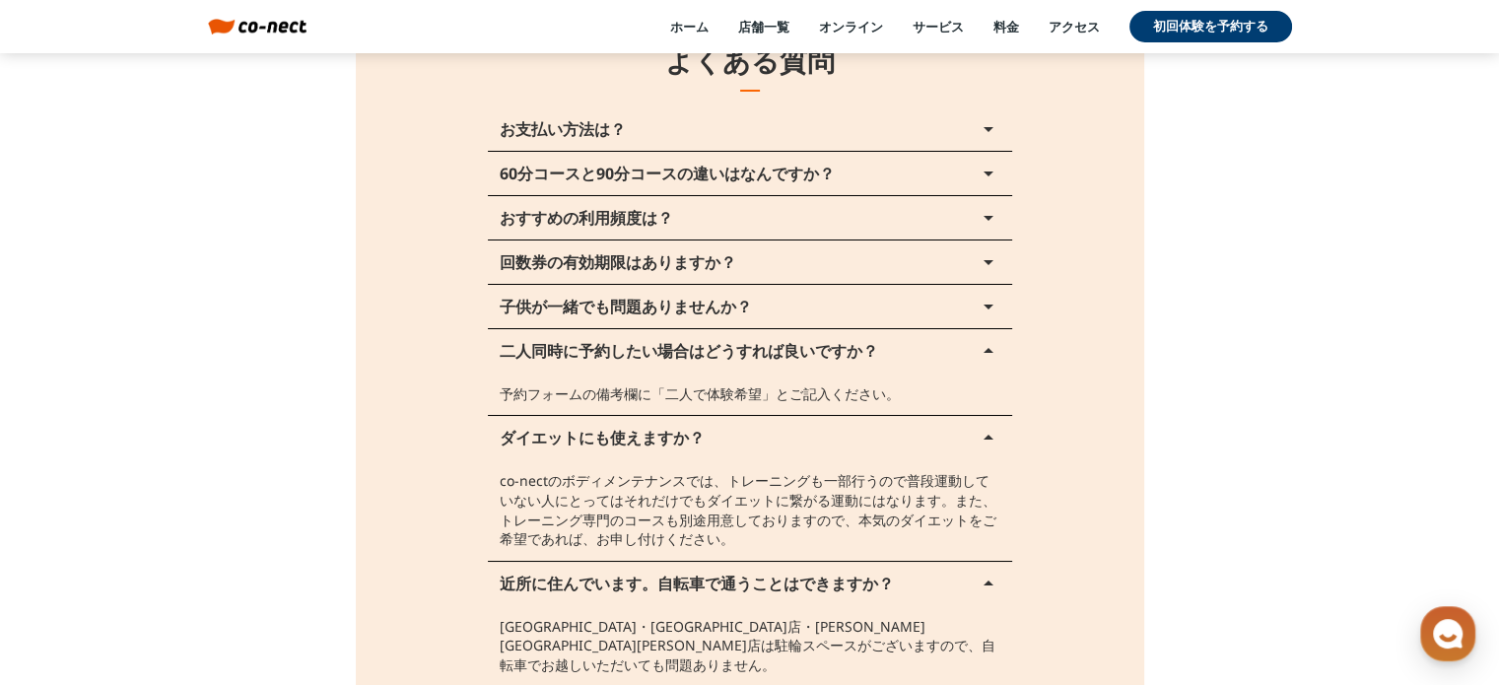
click at [725, 303] on p "子供が一緒でも問題ありませんか？" at bounding box center [626, 307] width 252 height 16
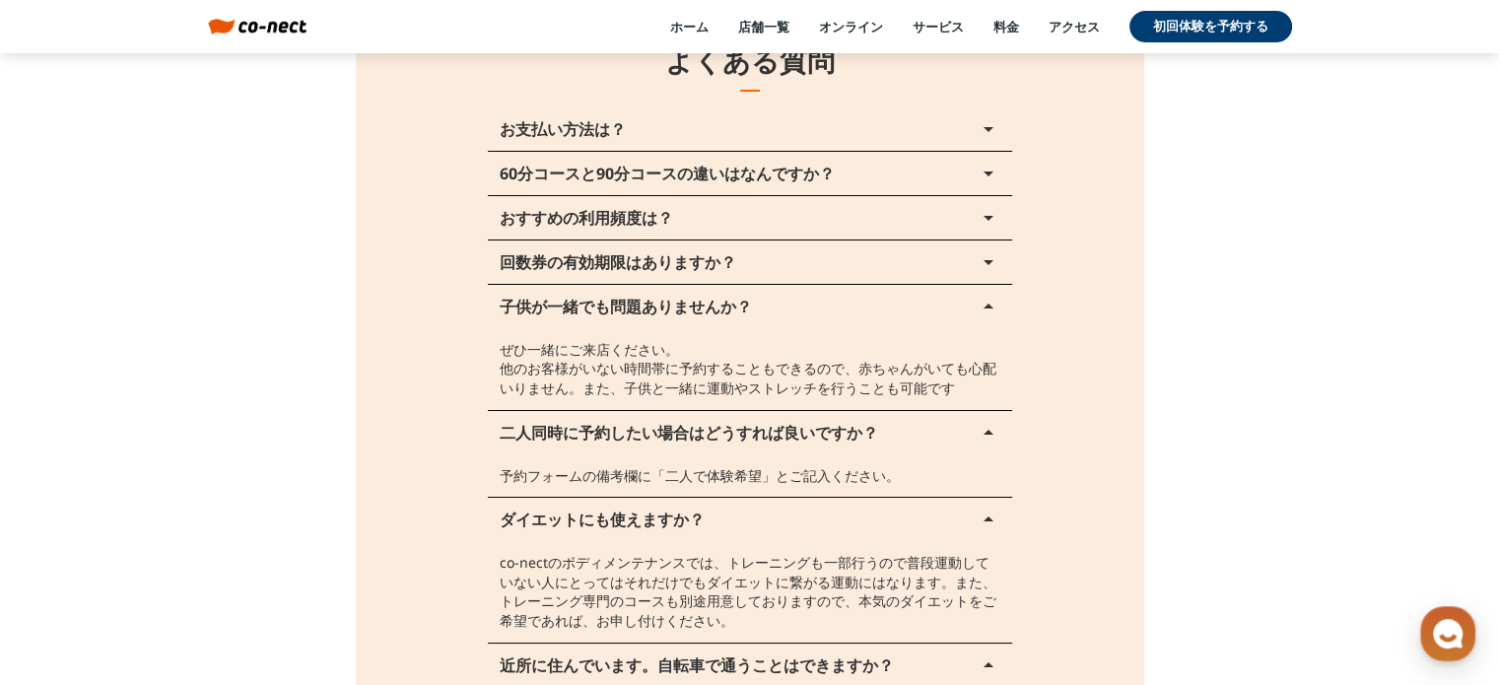
click at [796, 263] on button "回数券の有効期限はありますか？ arrow_drop_up" at bounding box center [750, 261] width 524 height 43
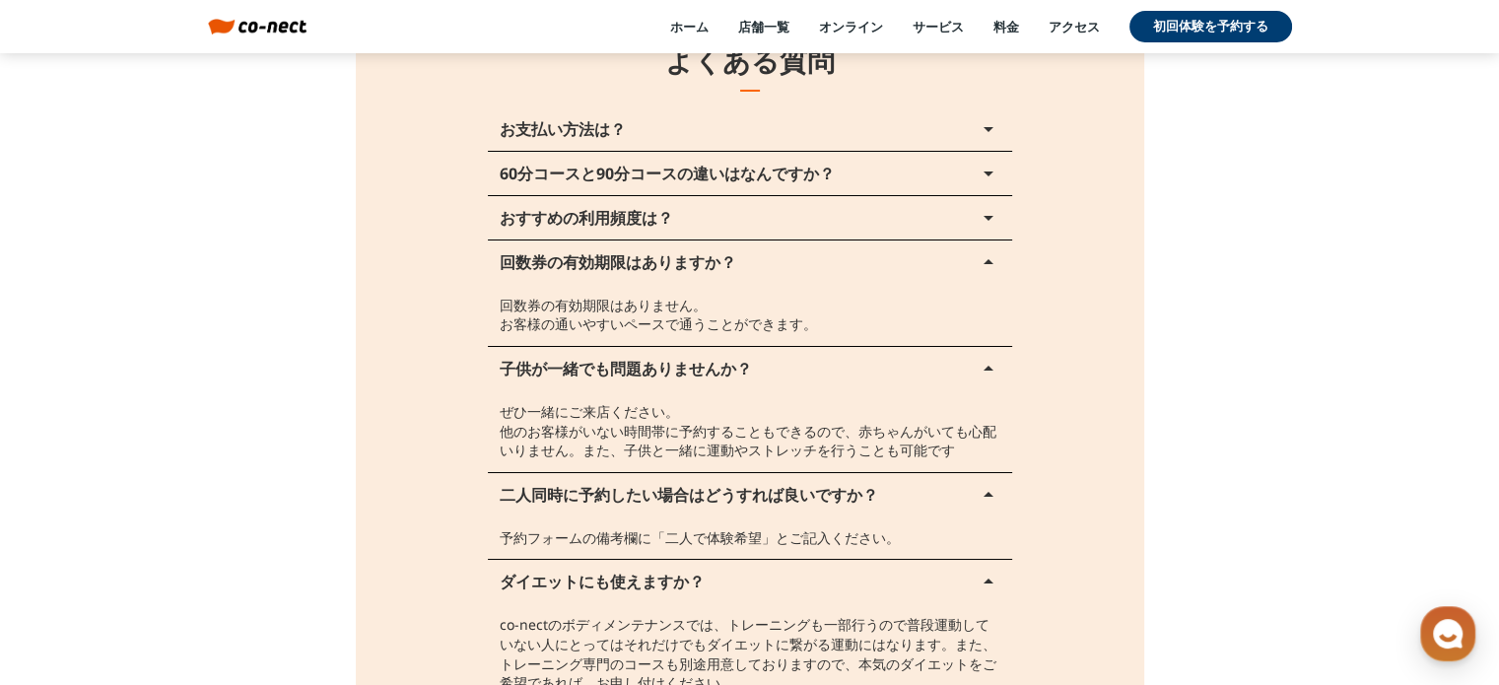
click at [785, 212] on button "おすすめの利用頻度は？ arrow_drop_up" at bounding box center [750, 217] width 524 height 43
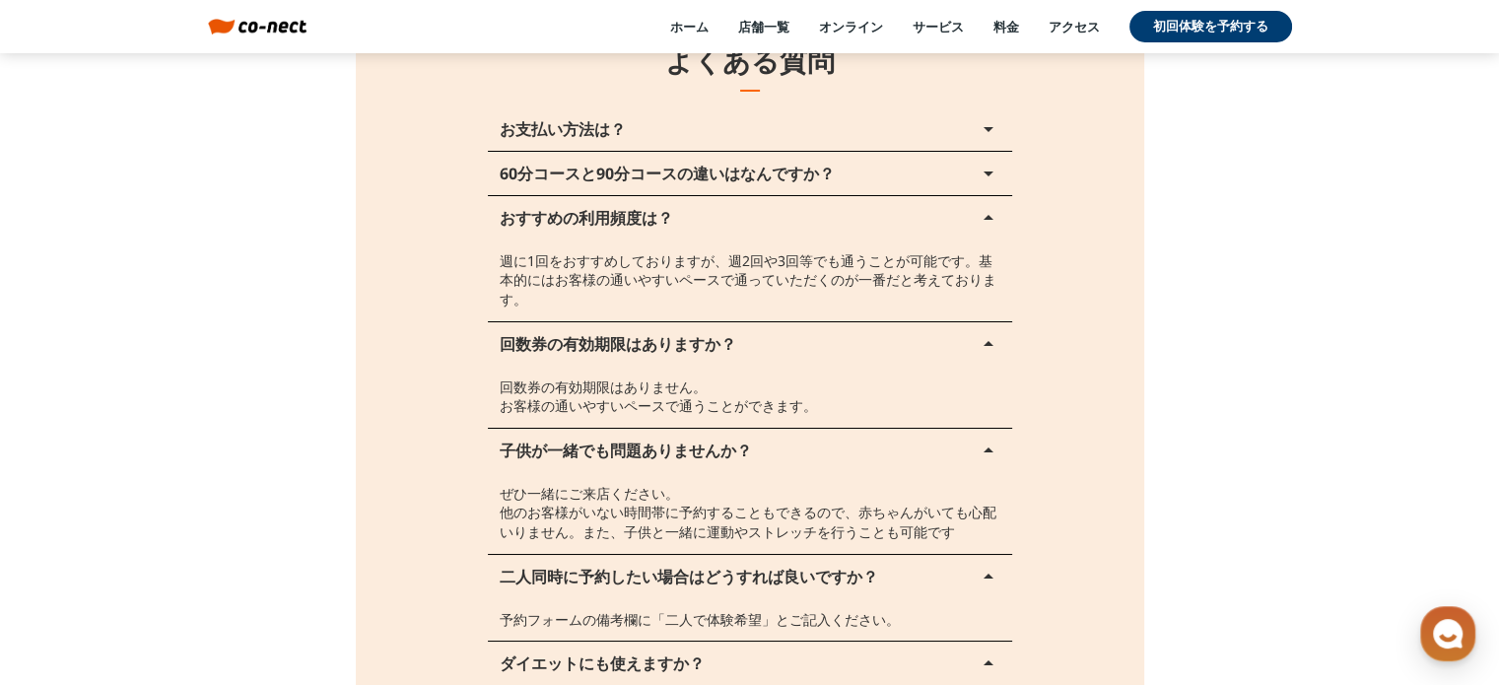
click at [775, 170] on p "60分コースと90分コースの違いはなんですか？" at bounding box center [667, 174] width 335 height 16
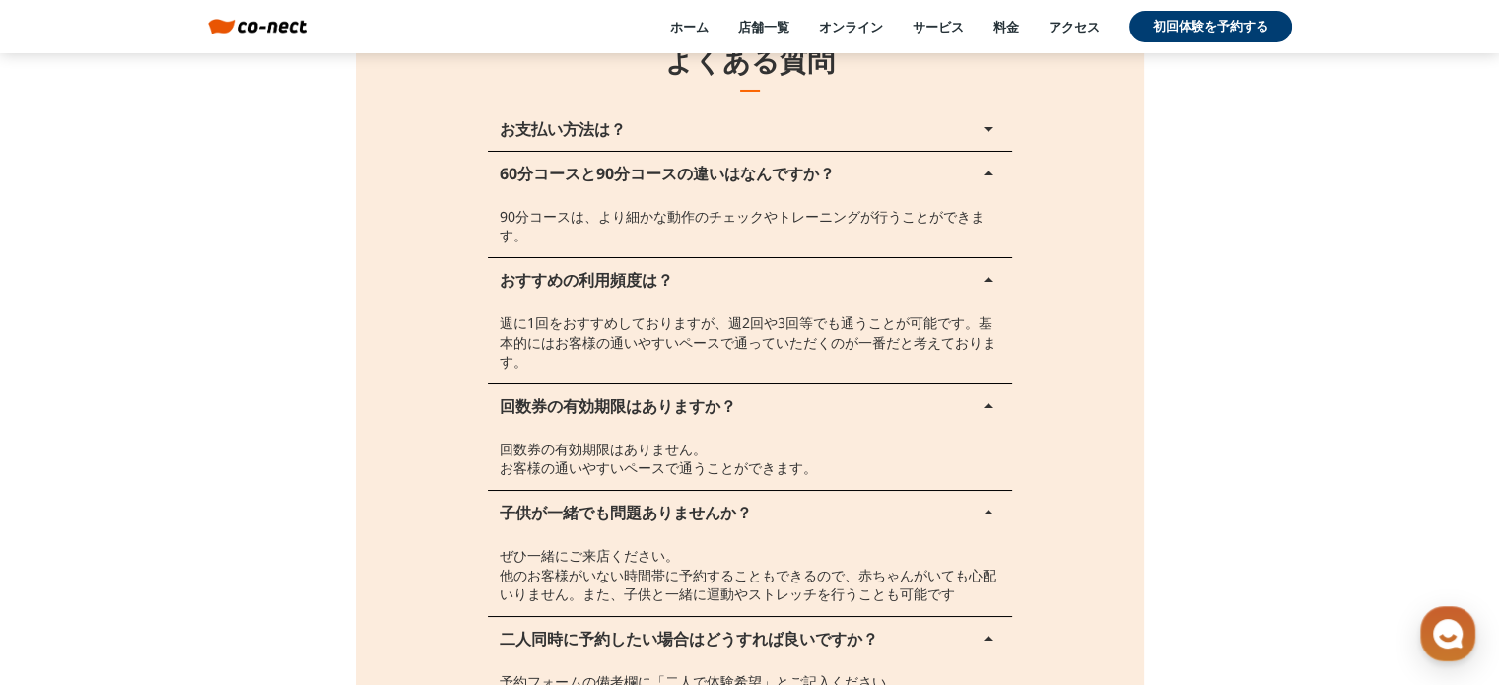
click at [764, 115] on button "お支払い方法は？ arrow_drop_up" at bounding box center [750, 128] width 524 height 43
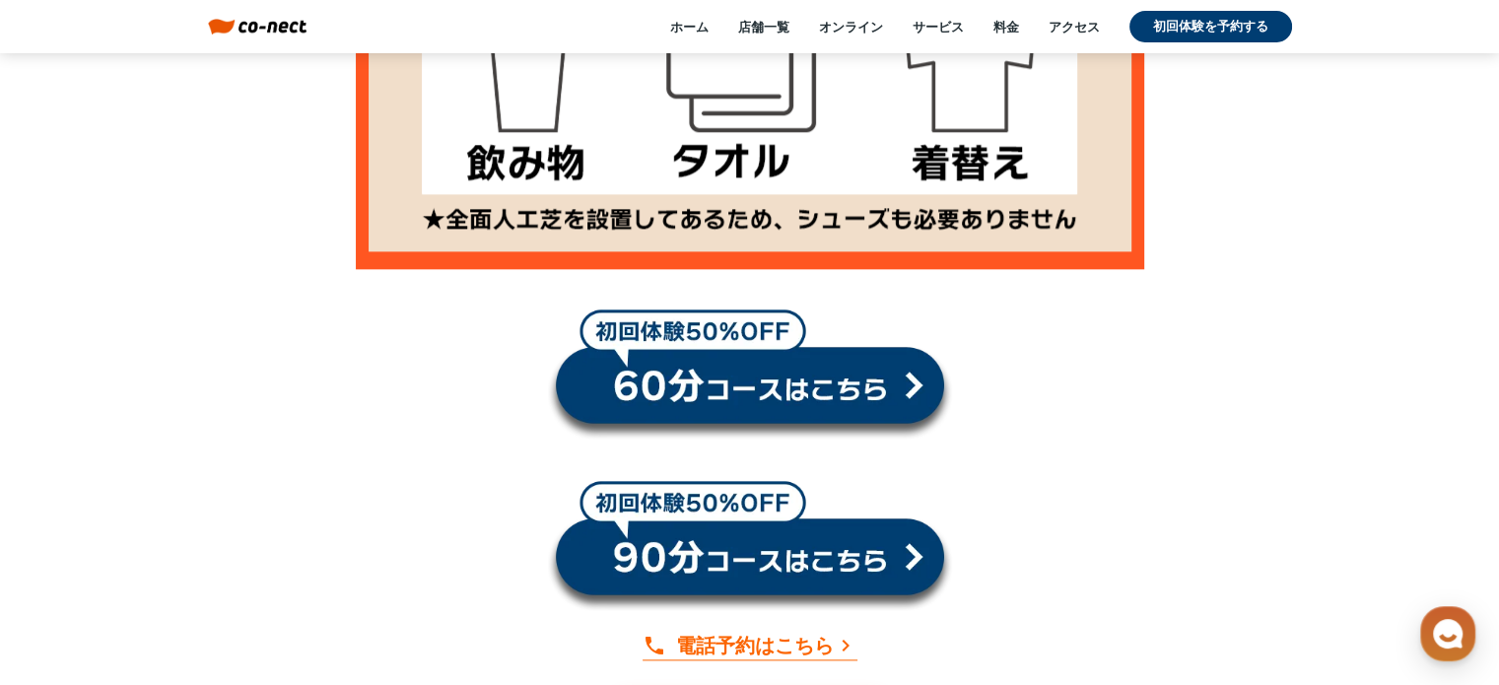
scroll to position [17670, 0]
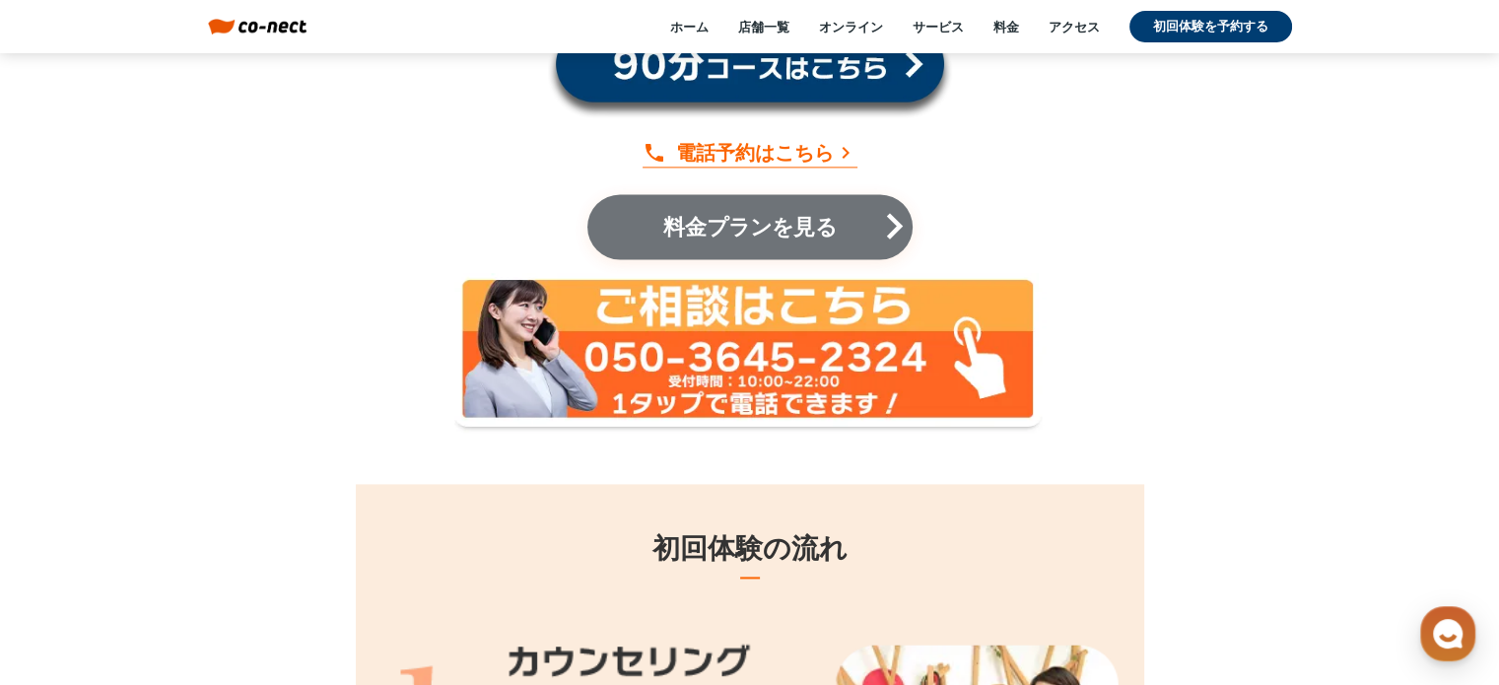
click at [821, 226] on p "料金プランを見る" at bounding box center [749, 227] width 206 height 22
